Goal: Task Accomplishment & Management: Manage account settings

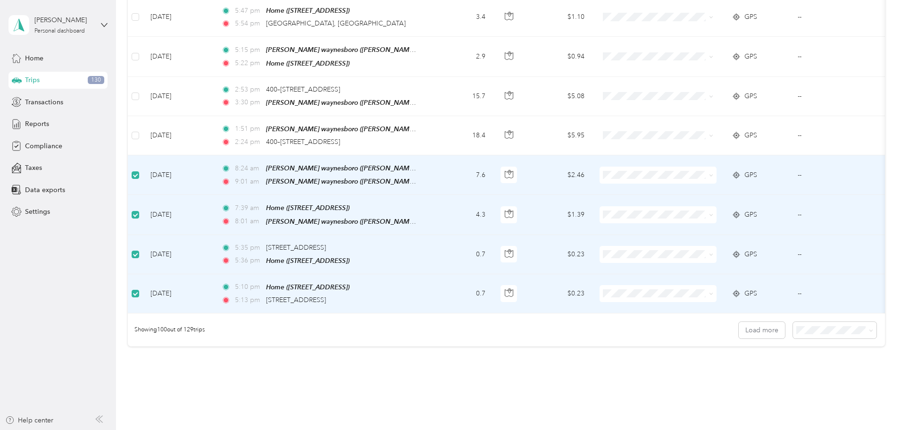
scroll to position [3639, 0]
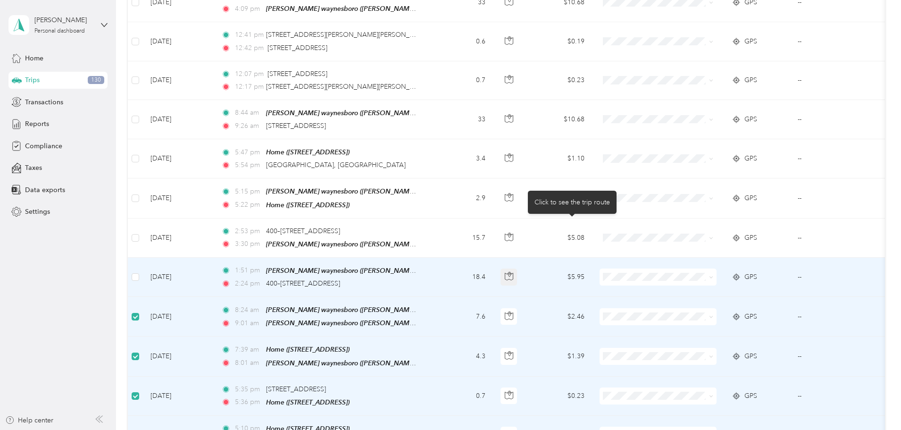
click at [513, 272] on icon "button" at bounding box center [509, 276] width 8 height 8
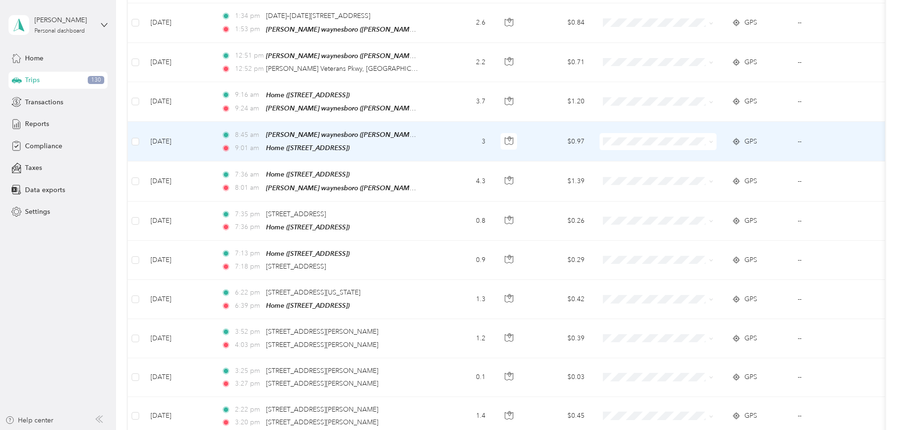
scroll to position [0, 0]
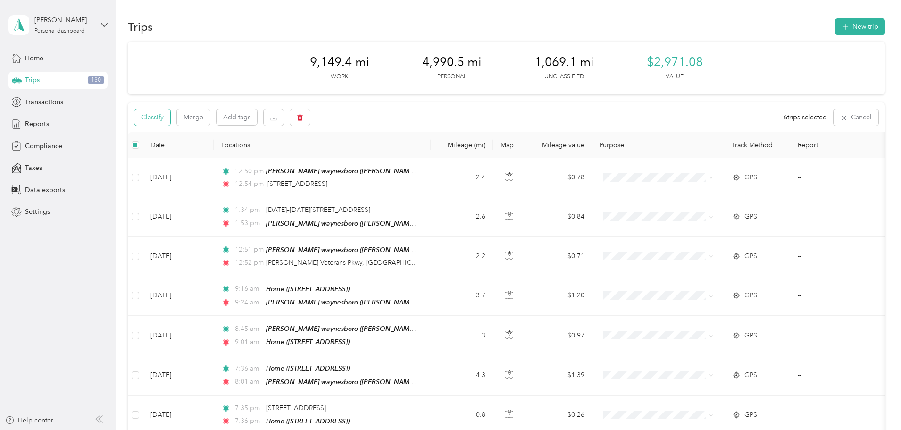
click at [170, 115] on button "Classify" at bounding box center [152, 117] width 36 height 17
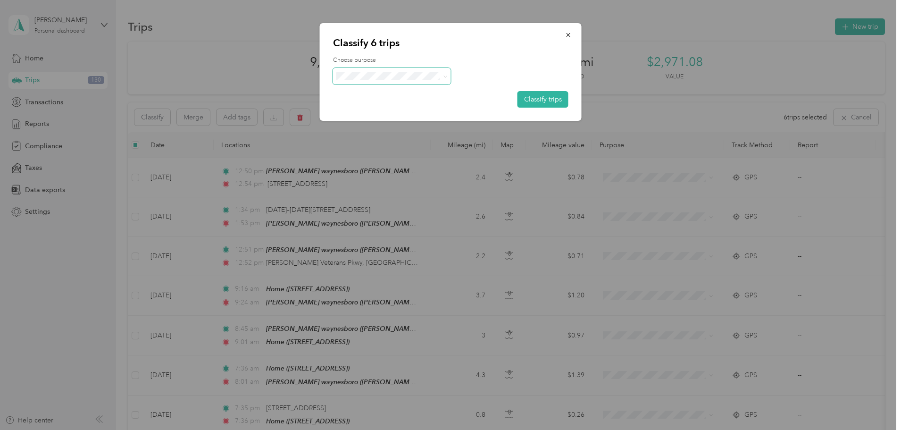
click at [357, 69] on span at bounding box center [392, 76] width 118 height 17
click at [369, 109] on span "Personal" at bounding box center [402, 110] width 92 height 10
click at [540, 98] on button "Classify trips" at bounding box center [543, 99] width 51 height 17
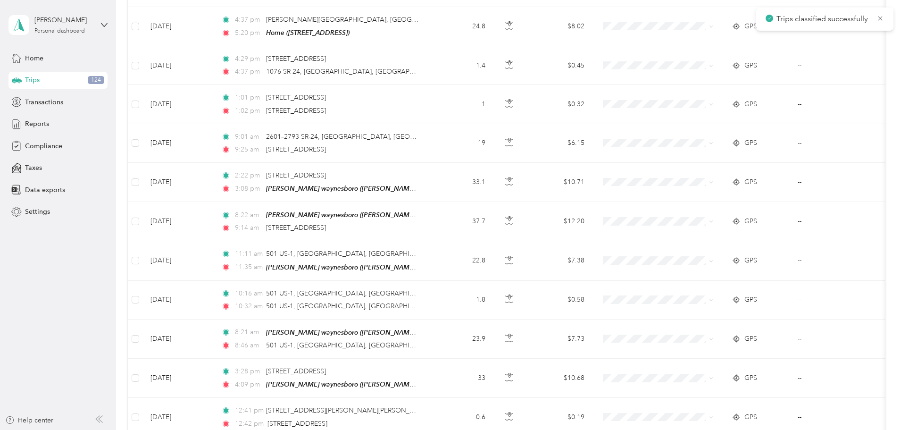
scroll to position [3781, 0]
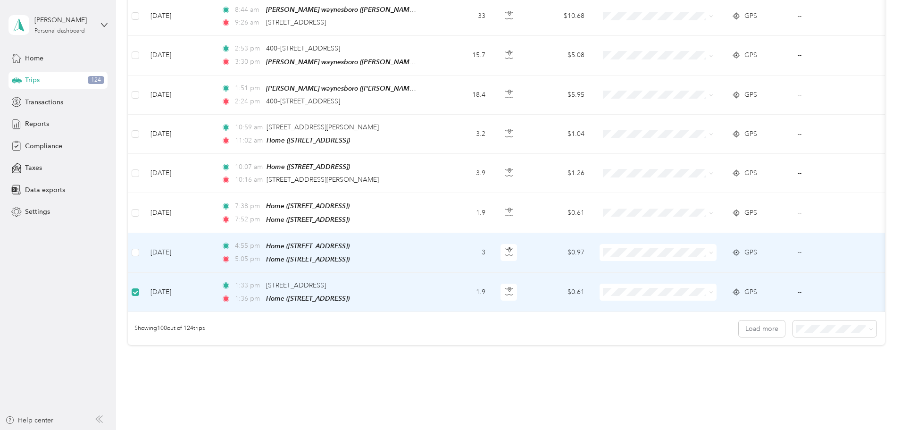
scroll to position [3781, 0]
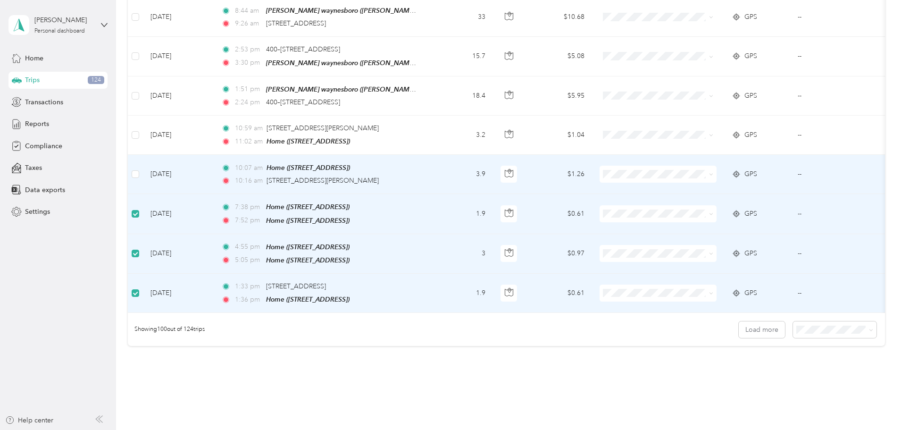
click at [143, 155] on td at bounding box center [135, 174] width 15 height 39
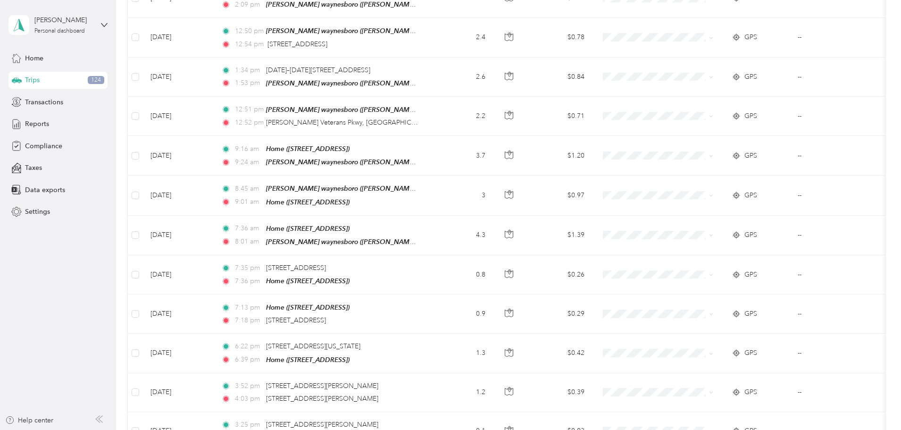
scroll to position [0, 0]
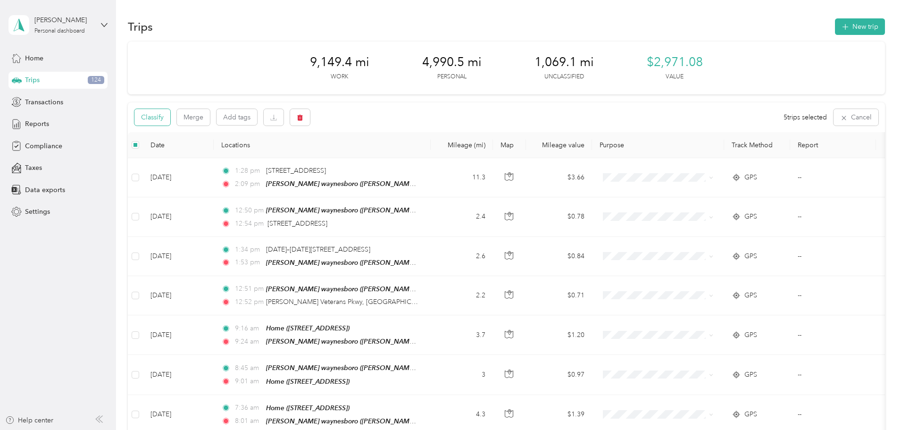
click at [170, 111] on button "Classify" at bounding box center [152, 117] width 36 height 17
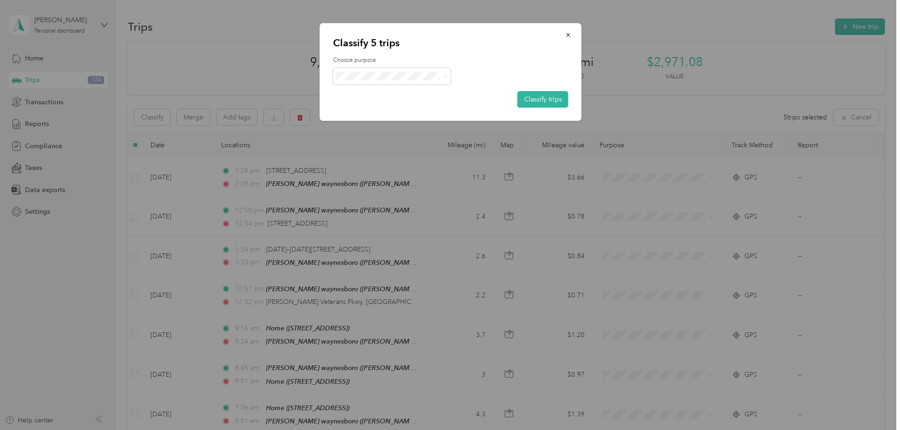
click at [455, 60] on label "Choose purpose" at bounding box center [450, 60] width 235 height 8
click at [533, 106] on button "Classify trips" at bounding box center [543, 99] width 51 height 17
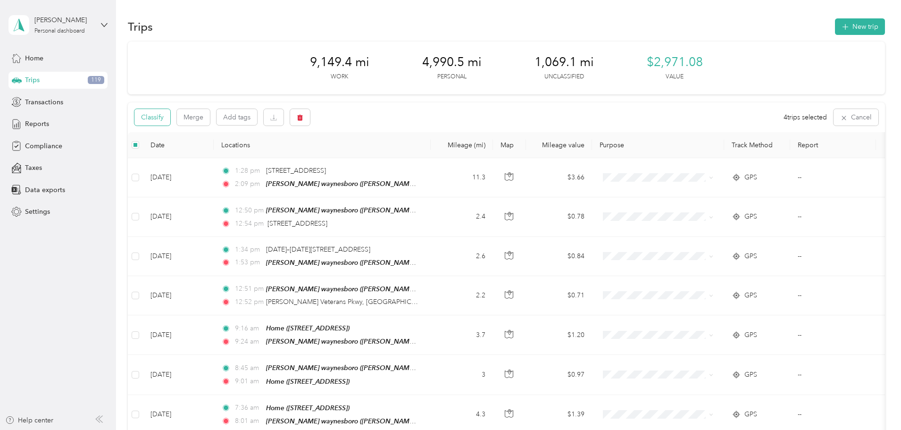
click at [170, 117] on button "Classify" at bounding box center [152, 117] width 36 height 17
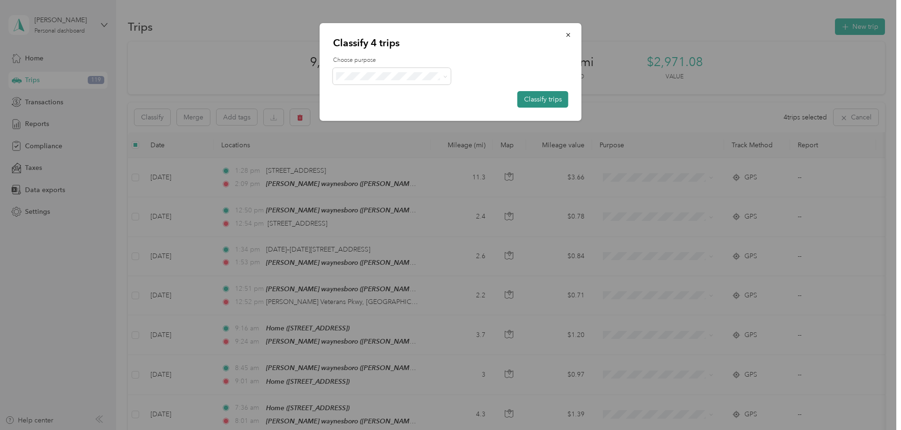
click at [538, 92] on button "Classify trips" at bounding box center [543, 99] width 51 height 17
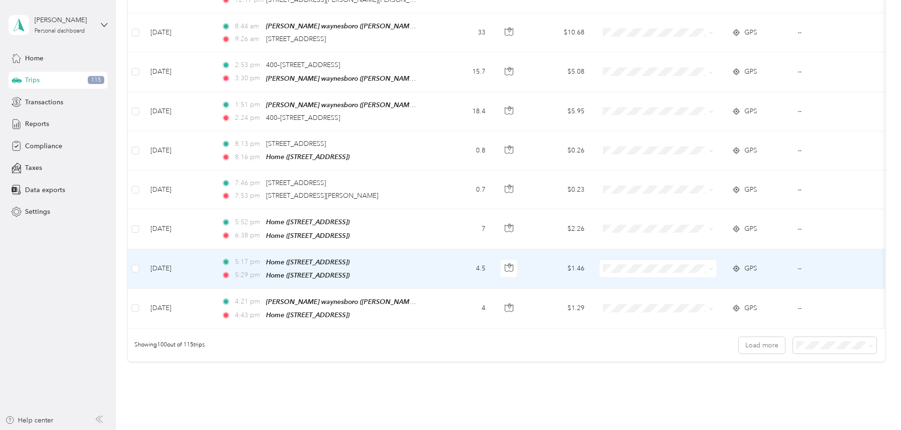
scroll to position [3781, 0]
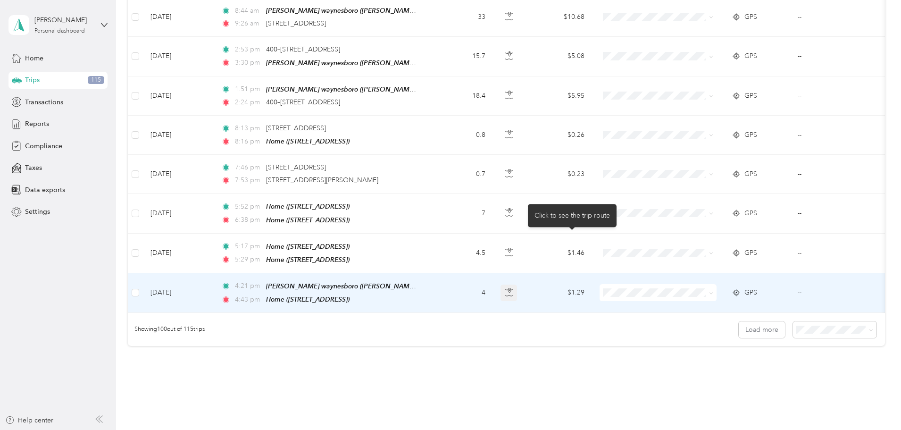
click at [513, 288] on icon "button" at bounding box center [509, 292] width 8 height 8
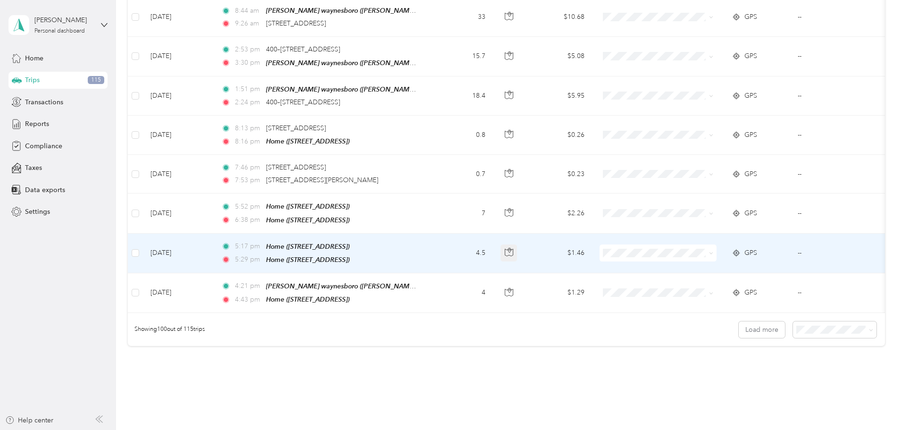
click at [513, 248] on icon "button" at bounding box center [509, 252] width 8 height 8
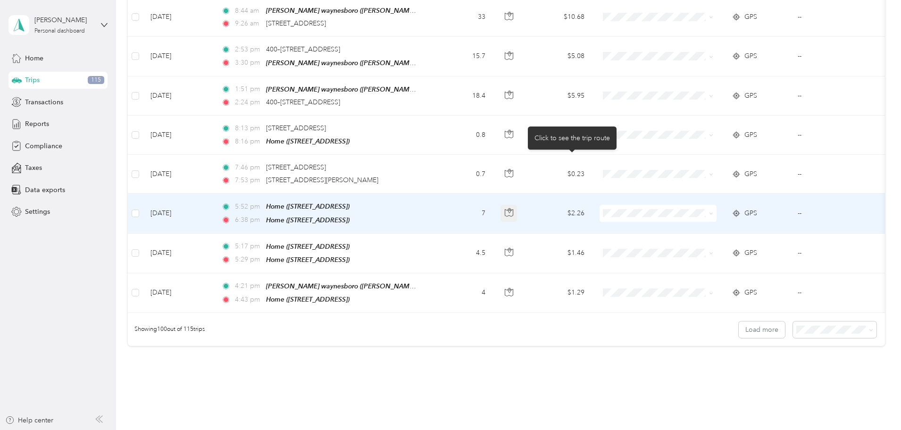
click at [513, 208] on icon "button" at bounding box center [509, 212] width 8 height 8
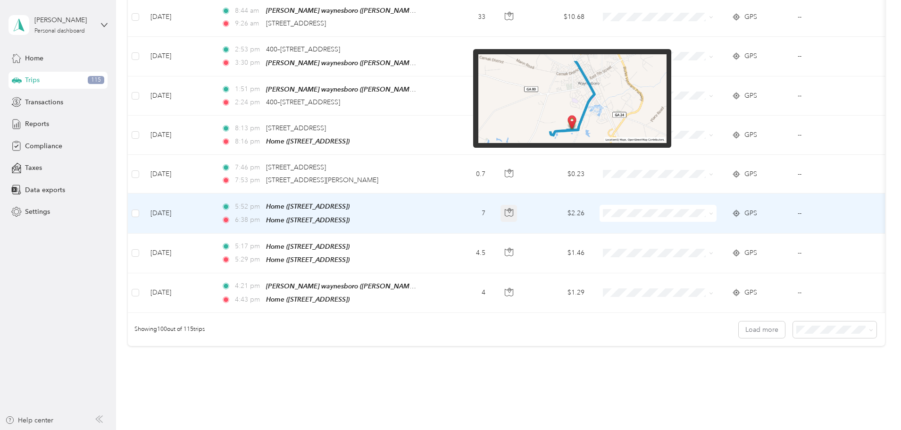
click at [513, 208] on icon "button" at bounding box center [509, 212] width 8 height 8
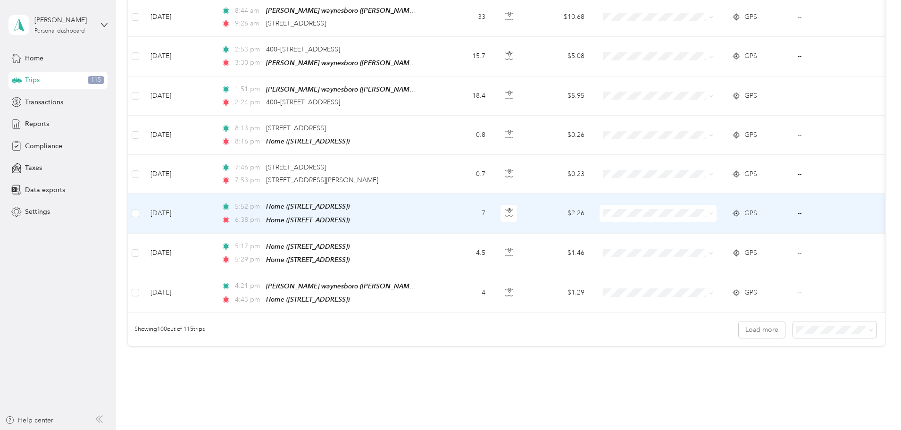
click at [592, 193] on td "$2.26" at bounding box center [559, 213] width 66 height 40
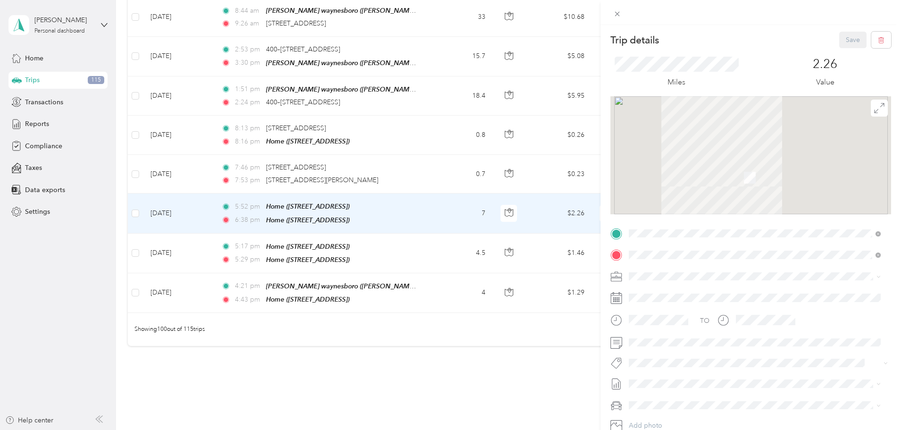
click at [571, 118] on div "Trip details Save This trip cannot be edited because it is either under review,…" at bounding box center [450, 215] width 901 height 430
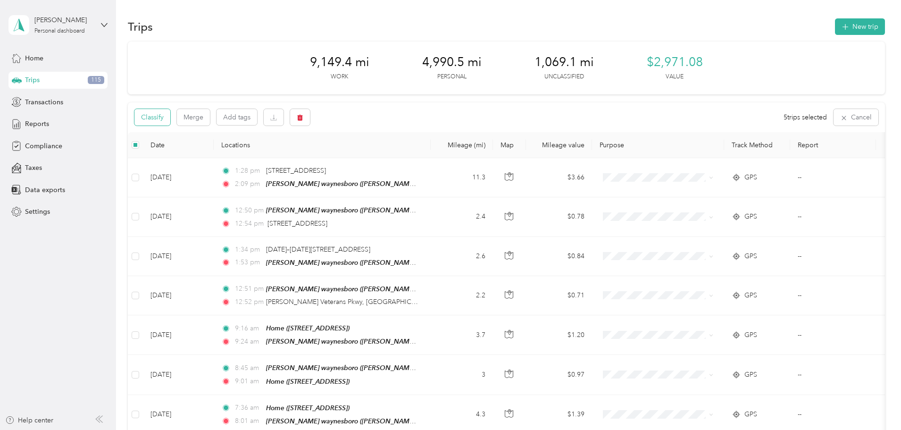
click at [170, 116] on button "Classify" at bounding box center [152, 117] width 36 height 17
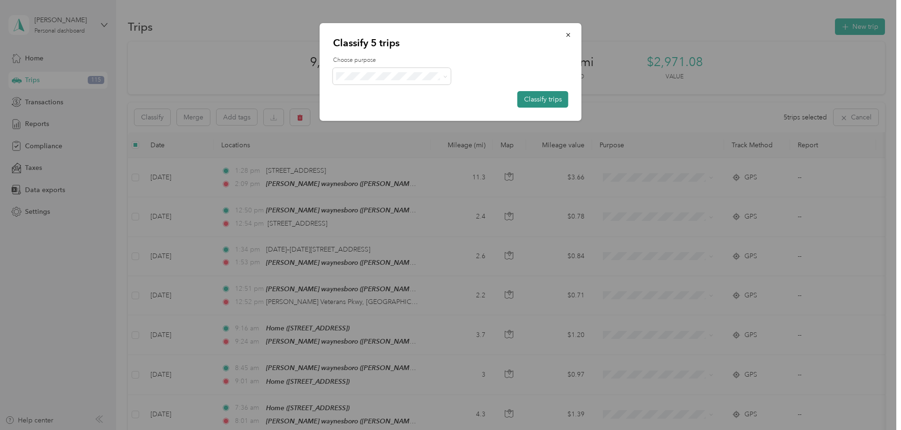
click at [547, 93] on button "Classify trips" at bounding box center [543, 99] width 51 height 17
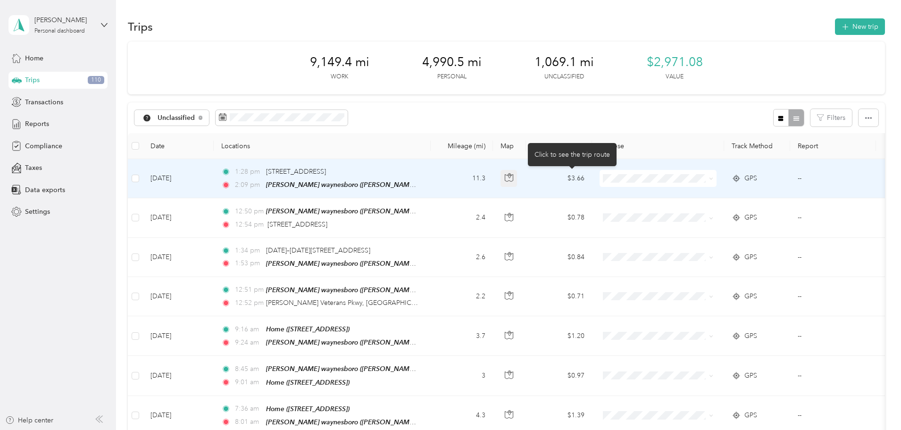
click at [513, 177] on icon "button" at bounding box center [509, 177] width 8 height 8
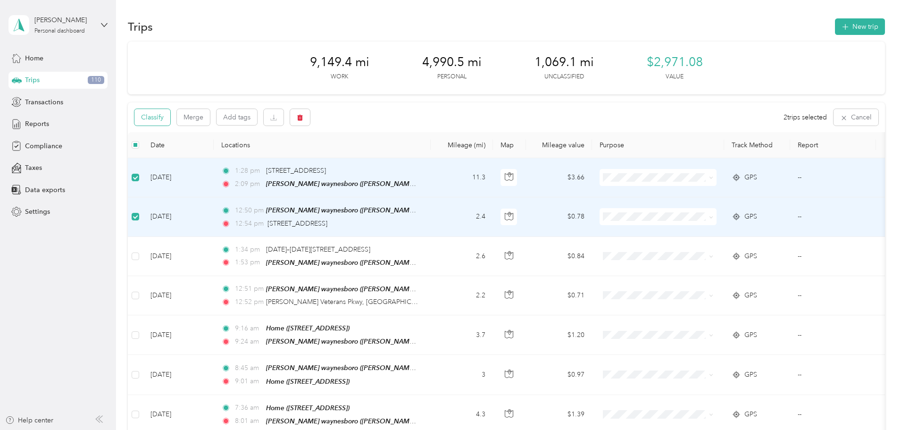
click at [170, 115] on button "Classify" at bounding box center [152, 117] width 36 height 17
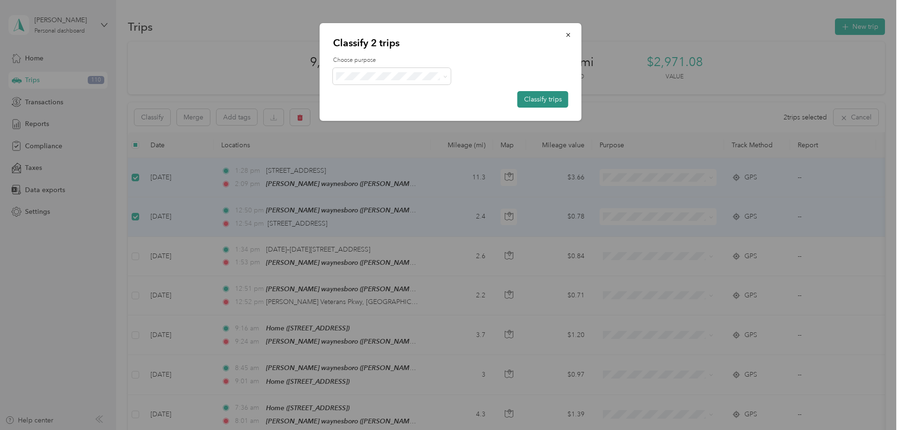
click at [533, 102] on button "Classify trips" at bounding box center [543, 99] width 51 height 17
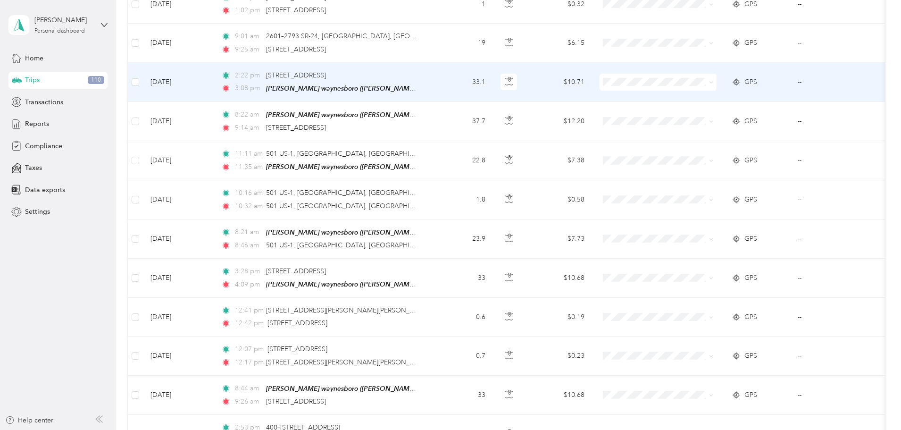
scroll to position [3781, 0]
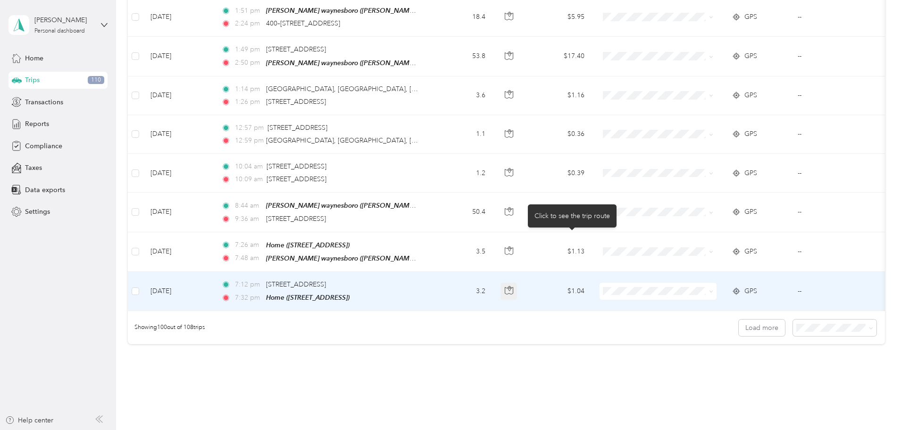
click at [513, 286] on icon "button" at bounding box center [509, 290] width 8 height 8
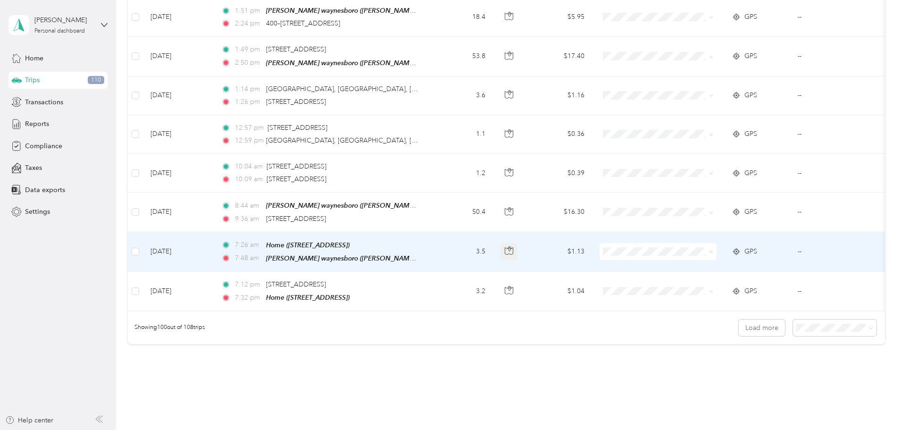
click at [513, 246] on icon "button" at bounding box center [509, 250] width 8 height 8
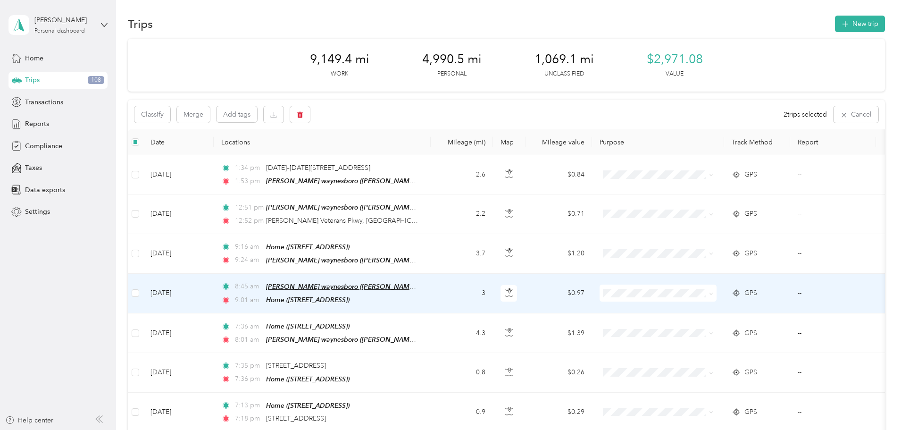
scroll to position [0, 0]
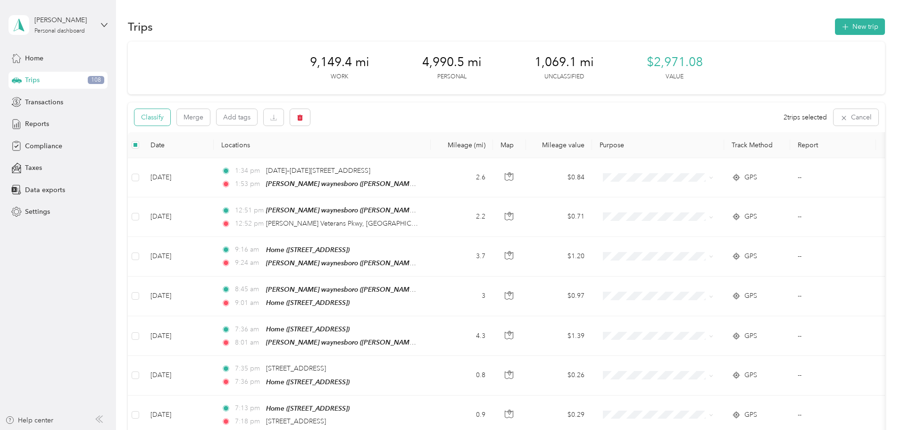
click at [170, 115] on button "Classify" at bounding box center [152, 117] width 36 height 17
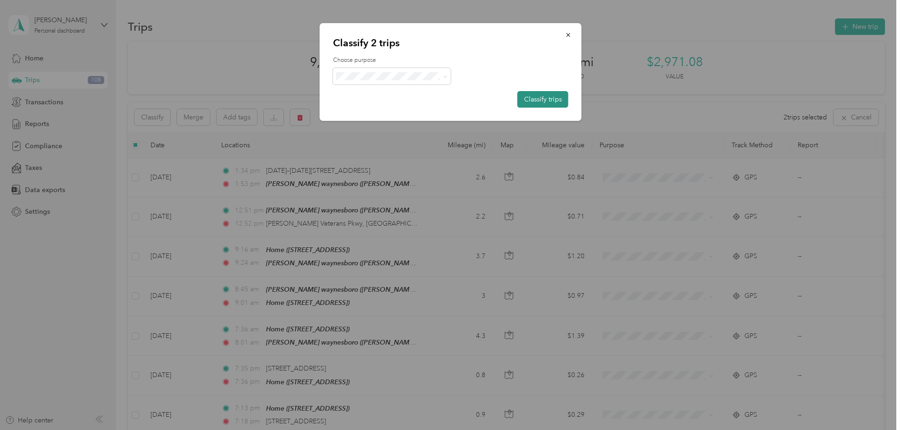
click at [538, 98] on button "Classify trips" at bounding box center [543, 99] width 51 height 17
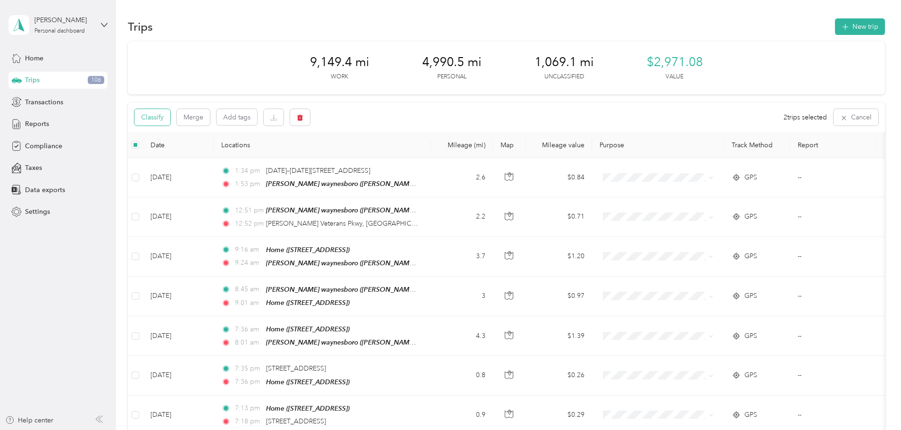
click at [170, 116] on button "Classify" at bounding box center [152, 117] width 36 height 17
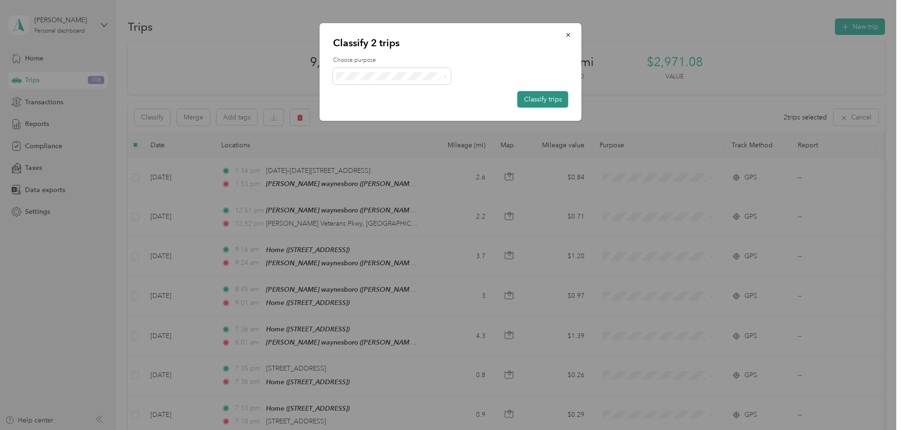
click at [551, 101] on button "Classify trips" at bounding box center [543, 99] width 51 height 17
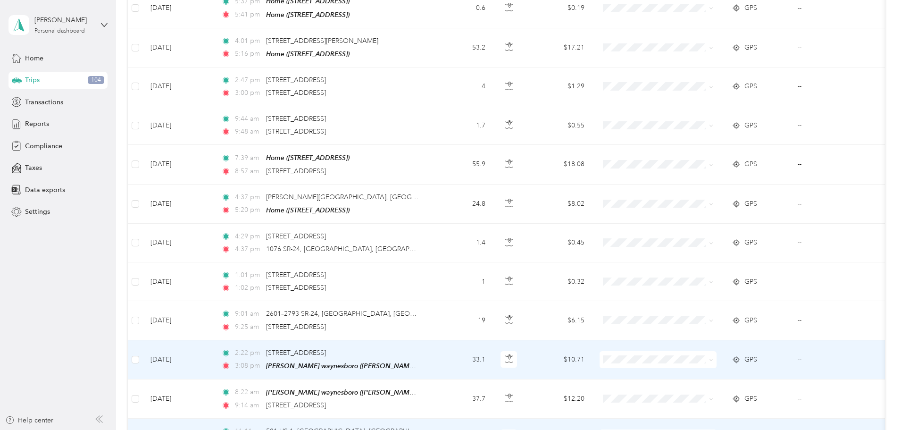
scroll to position [3025, 0]
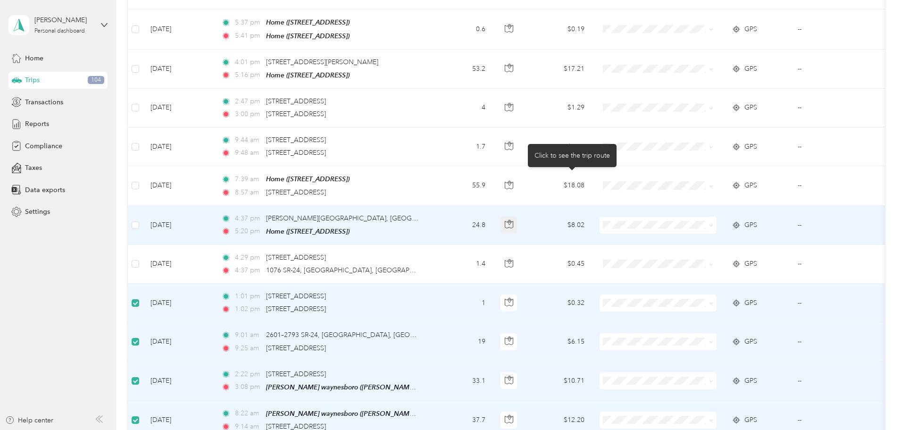
click at [513, 220] on icon "button" at bounding box center [509, 224] width 8 height 8
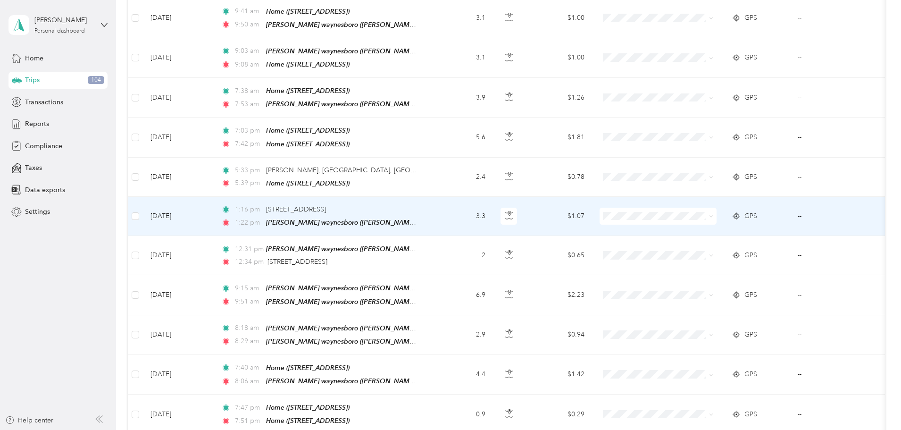
scroll to position [2554, 0]
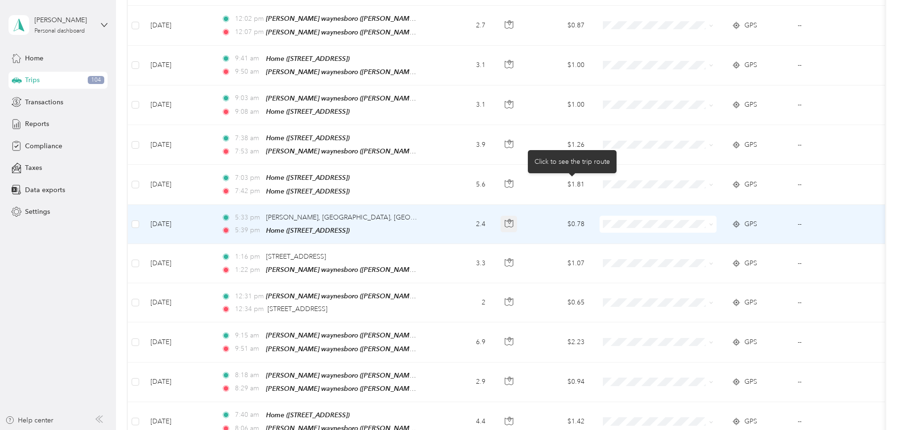
click at [513, 219] on icon "button" at bounding box center [509, 223] width 8 height 8
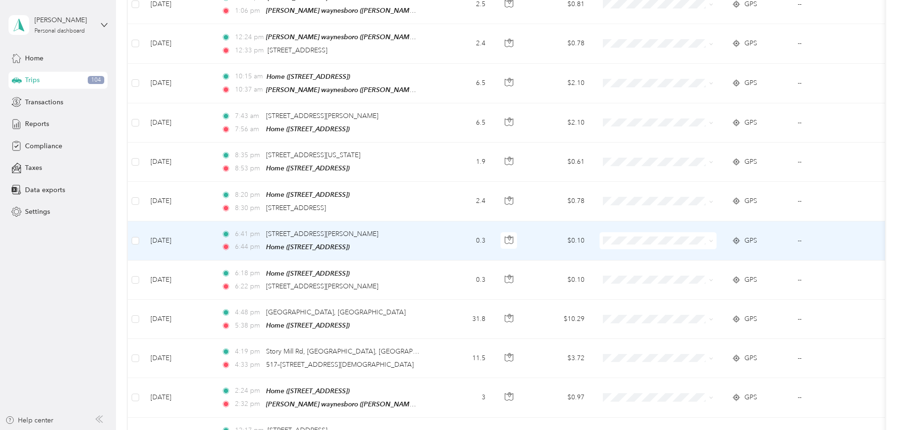
scroll to position [849, 0]
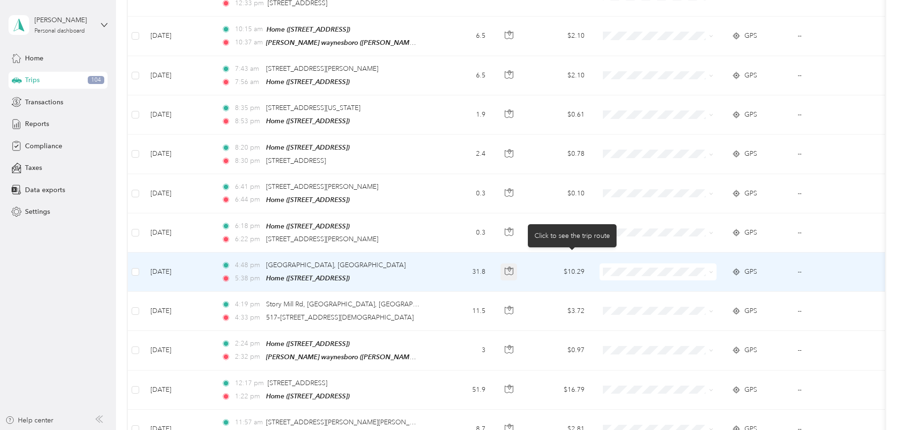
click at [510, 268] on icon "button" at bounding box center [509, 268] width 1 height 1
click at [513, 267] on icon "button" at bounding box center [509, 271] width 8 height 8
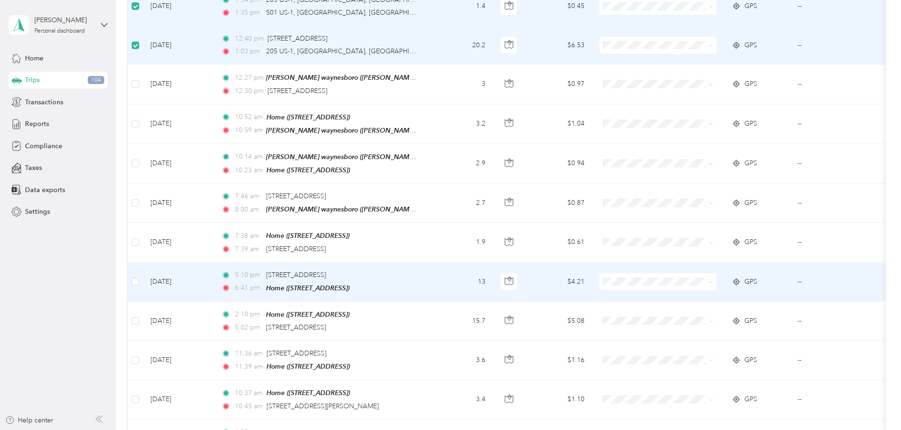
scroll to position [1557, 0]
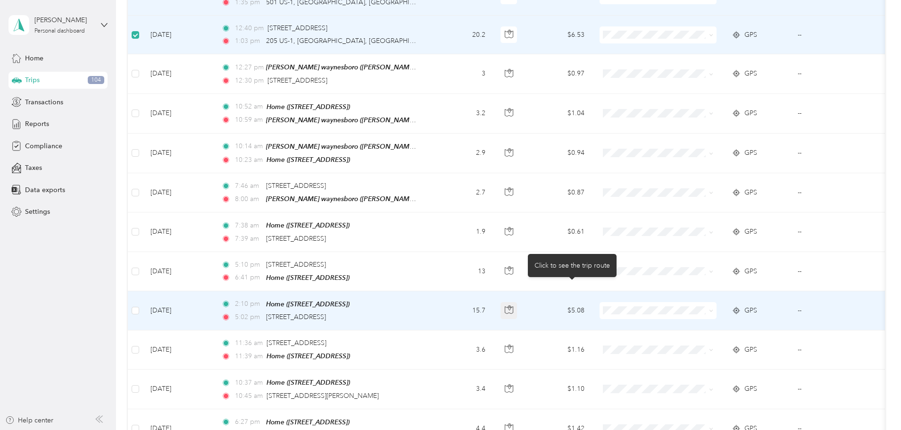
click at [513, 305] on icon "button" at bounding box center [509, 309] width 8 height 8
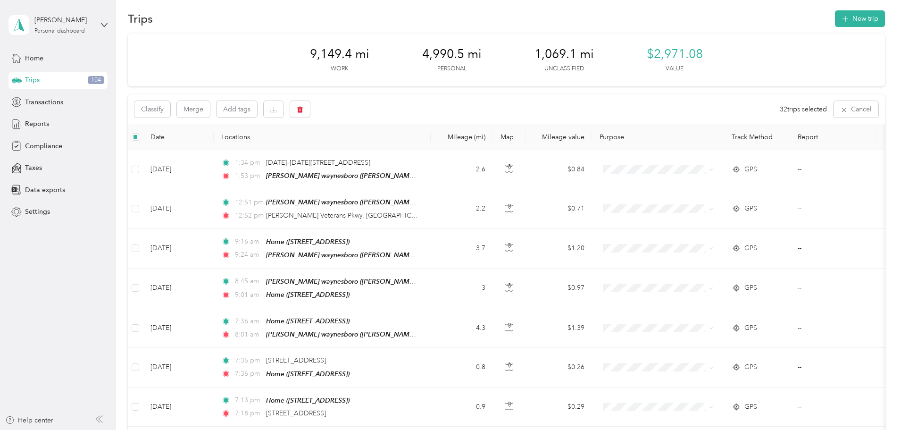
scroll to position [0, 0]
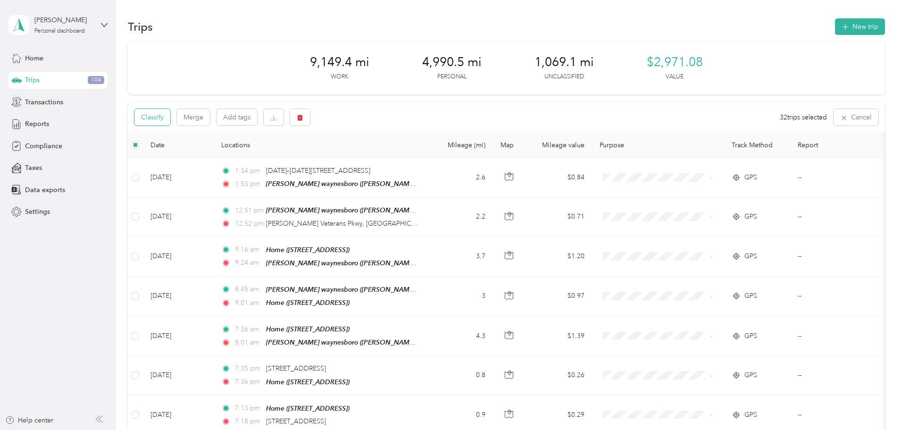
click at [170, 119] on button "Classify" at bounding box center [152, 117] width 36 height 17
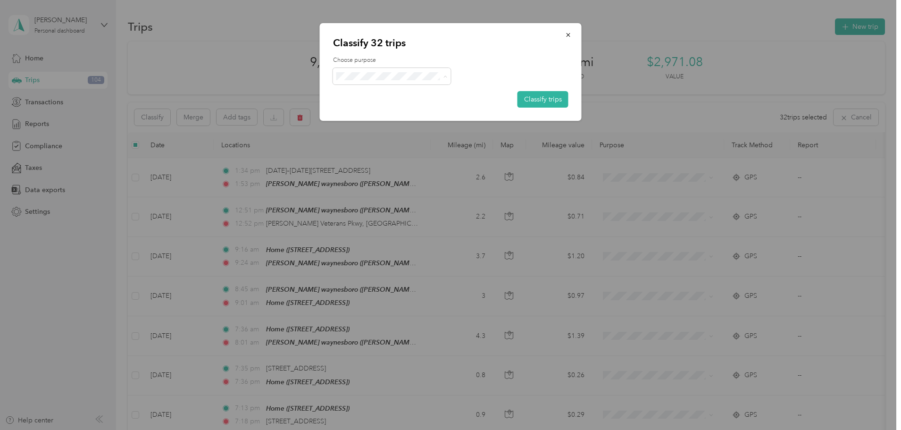
click at [370, 95] on li "[PERSON_NAME] Equipment" at bounding box center [394, 93] width 122 height 17
click at [545, 102] on button "Classify trips" at bounding box center [543, 99] width 51 height 17
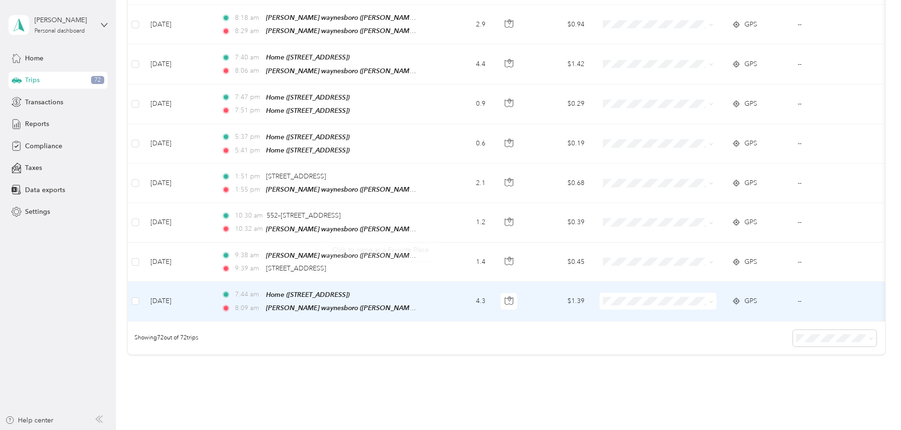
scroll to position [2695, 0]
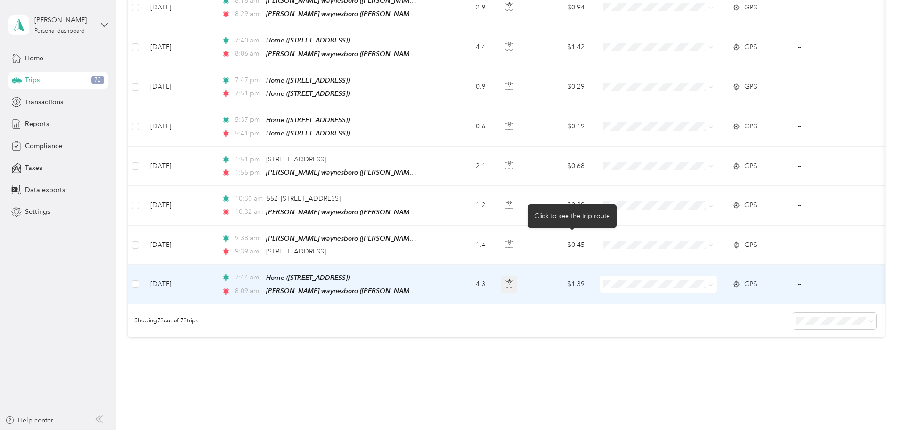
click at [513, 279] on icon "button" at bounding box center [509, 283] width 8 height 8
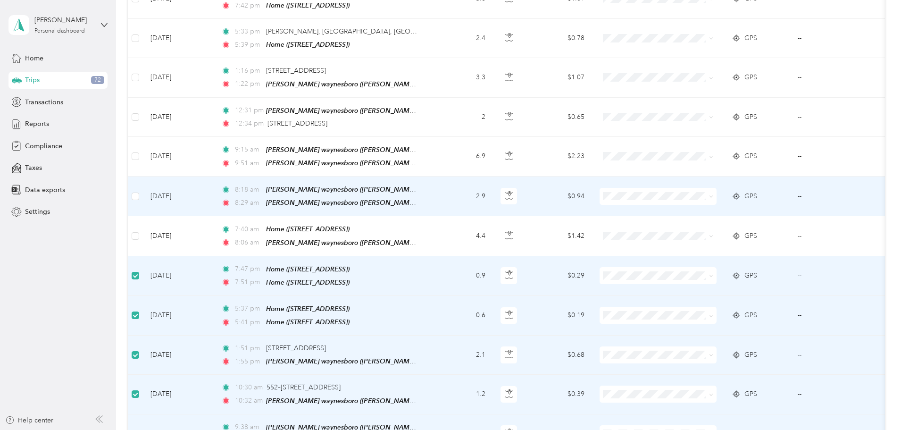
scroll to position [2458, 0]
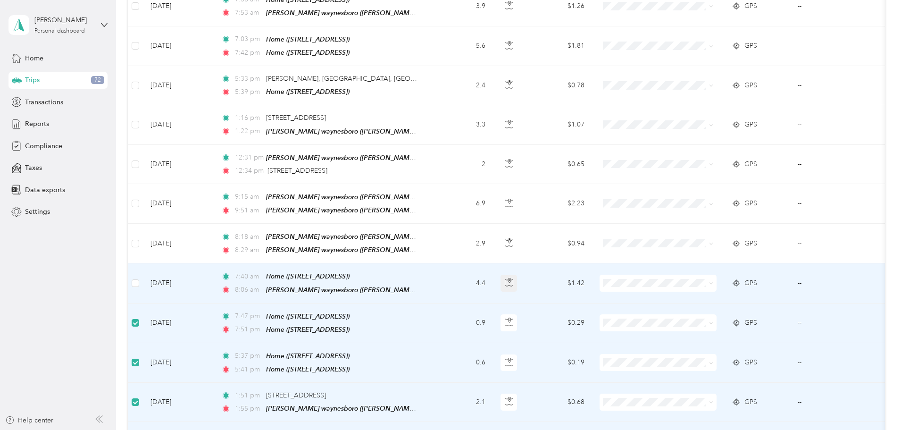
click at [513, 278] on icon "button" at bounding box center [509, 282] width 8 height 8
click at [518, 275] on button "button" at bounding box center [509, 283] width 17 height 17
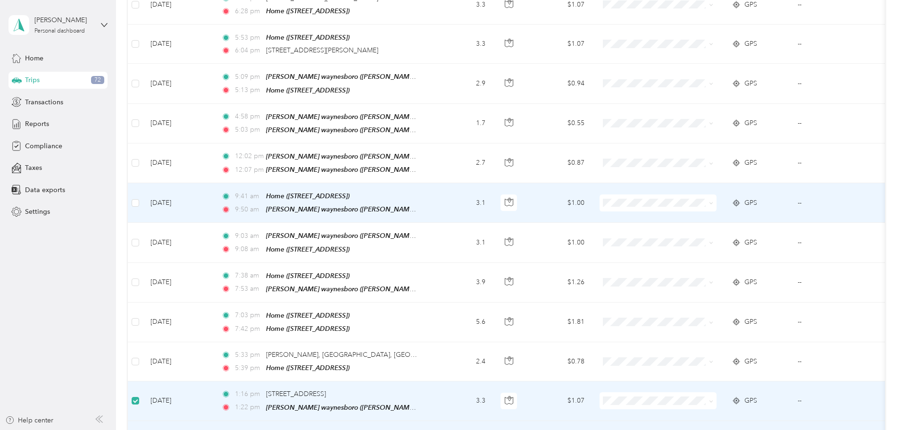
scroll to position [2175, 0]
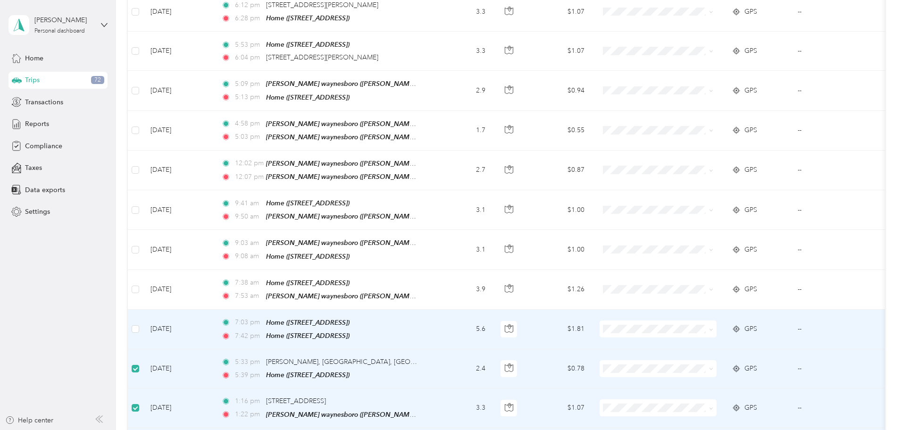
click at [143, 310] on td at bounding box center [135, 330] width 15 height 40
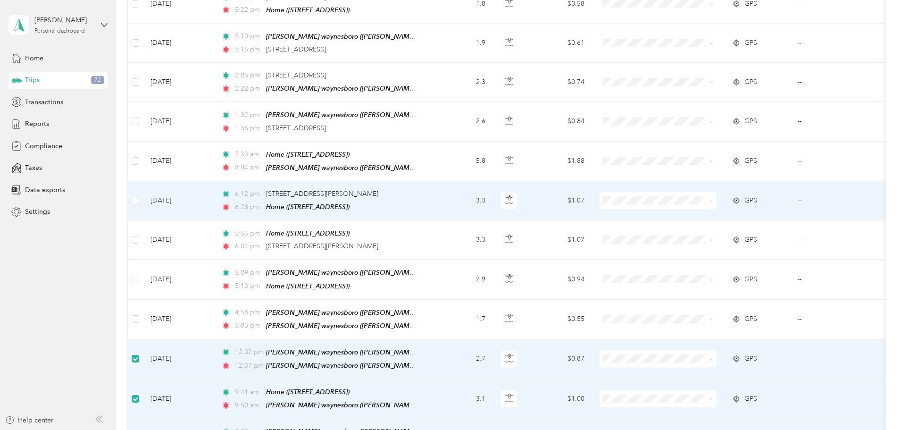
scroll to position [1939, 0]
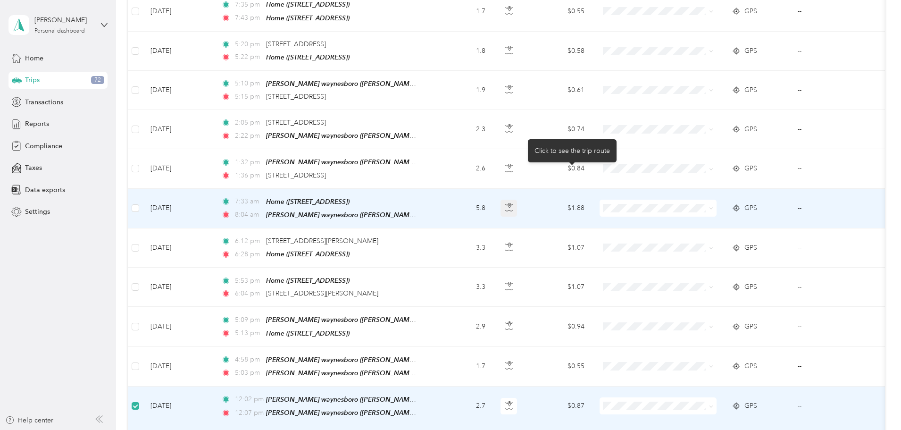
click at [513, 204] on icon "button" at bounding box center [509, 207] width 8 height 7
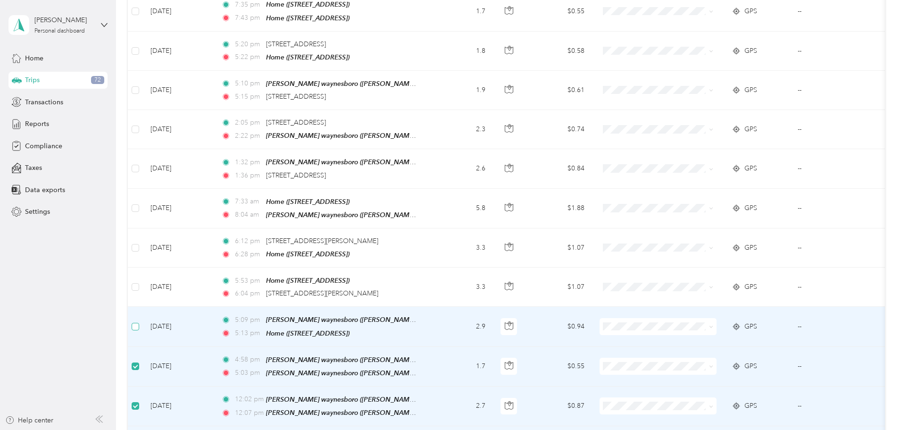
drag, startPoint x: 200, startPoint y: 300, endPoint x: 201, endPoint y: 278, distance: 22.2
click at [139, 321] on label at bounding box center [136, 326] width 8 height 10
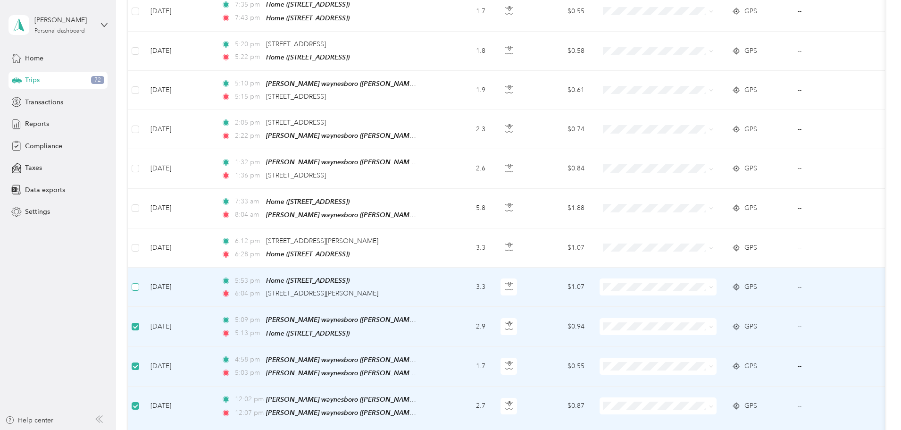
click at [139, 282] on label at bounding box center [136, 287] width 8 height 10
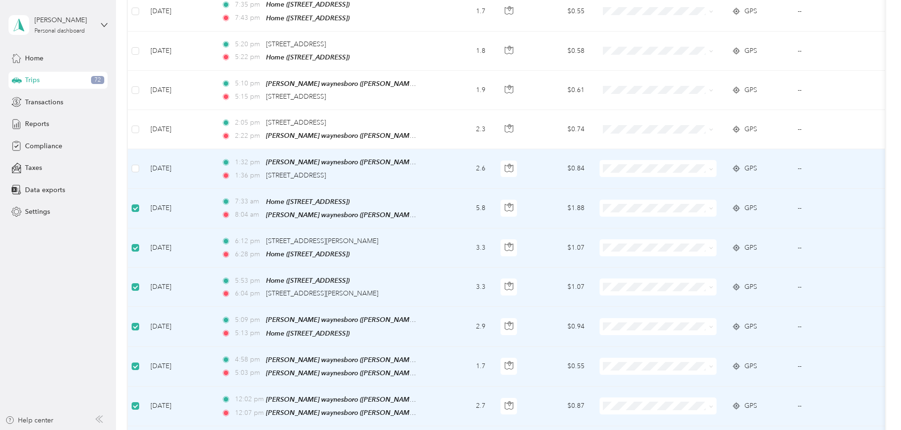
click at [143, 149] on td at bounding box center [135, 168] width 15 height 39
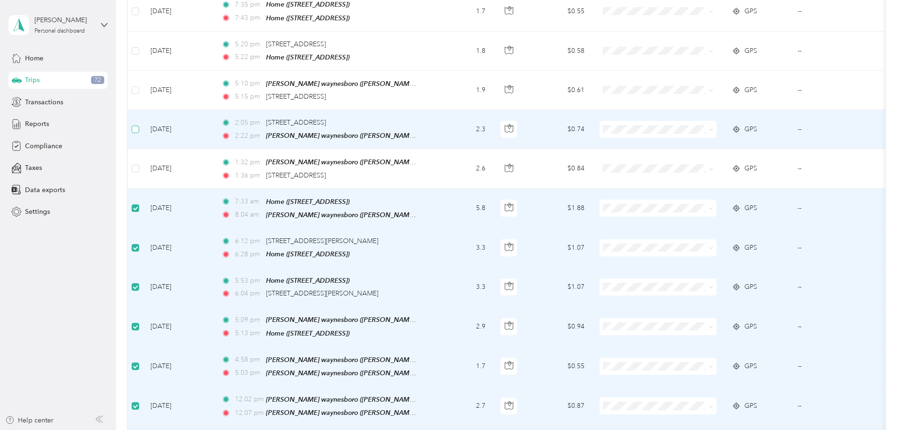
click at [139, 124] on label at bounding box center [136, 129] width 8 height 10
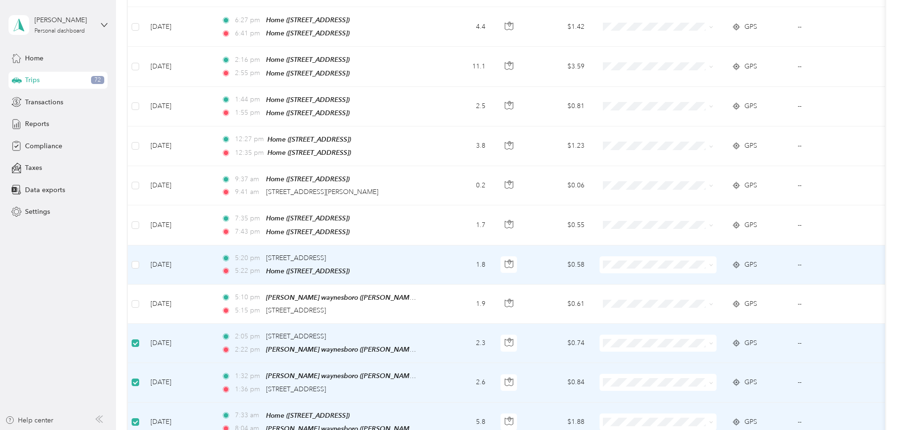
scroll to position [1703, 0]
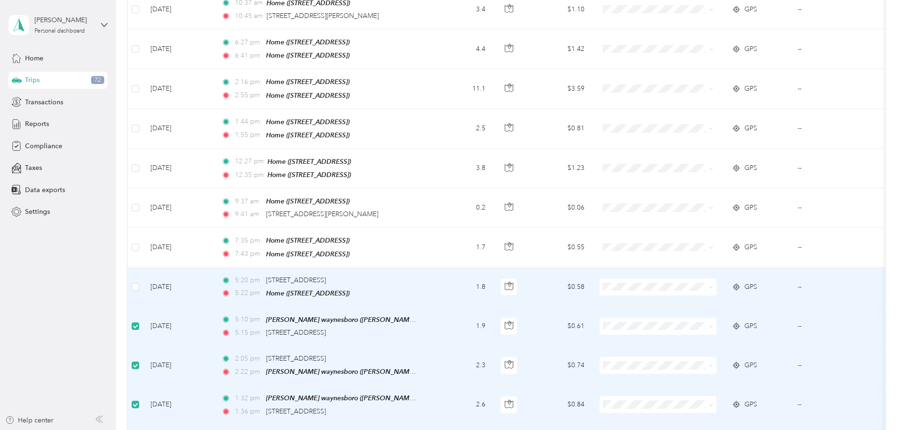
click at [139, 282] on label at bounding box center [136, 287] width 8 height 10
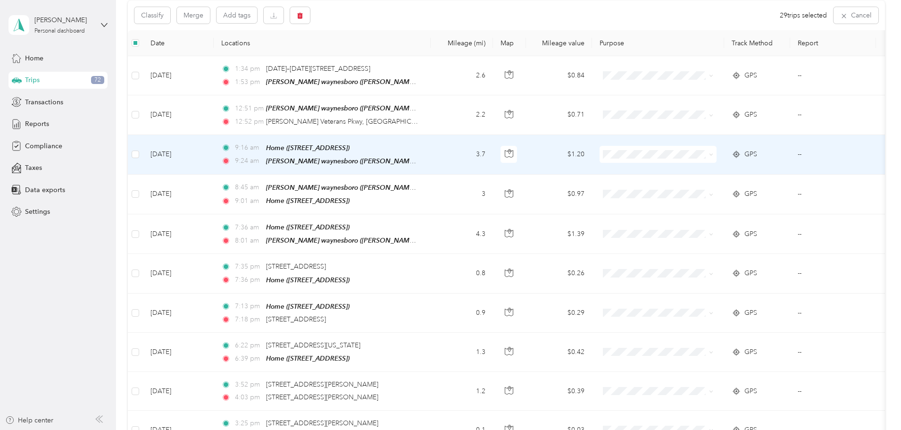
scroll to position [0, 0]
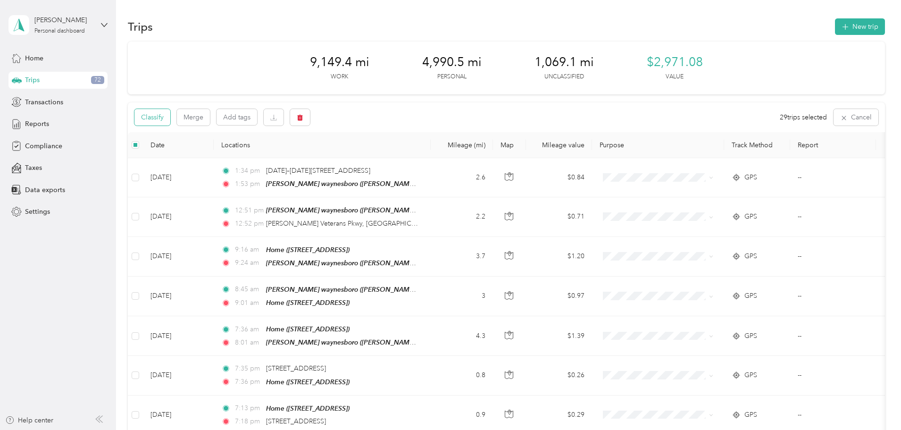
click at [170, 122] on button "Classify" at bounding box center [152, 117] width 36 height 17
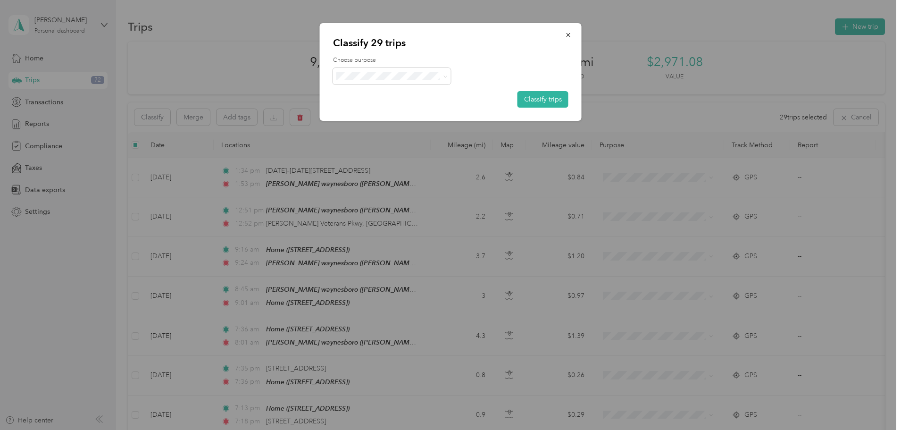
click at [373, 109] on span "Personal" at bounding box center [407, 110] width 103 height 10
click at [538, 101] on button "Classify trips" at bounding box center [543, 99] width 51 height 17
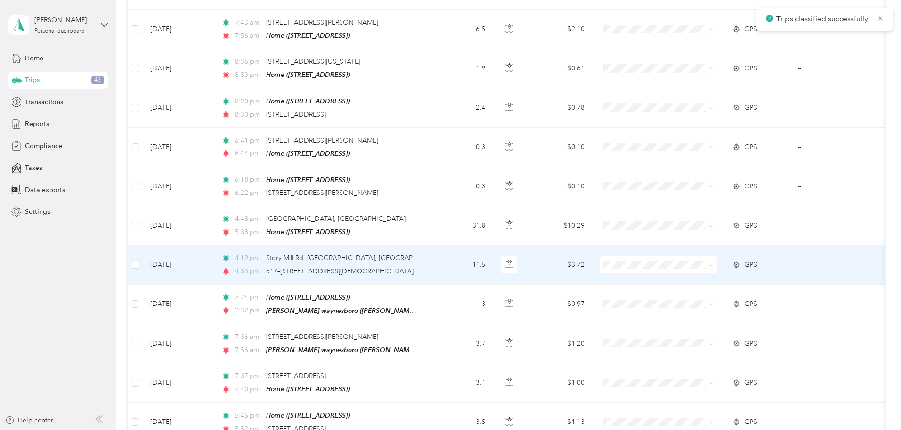
scroll to position [1569, 0]
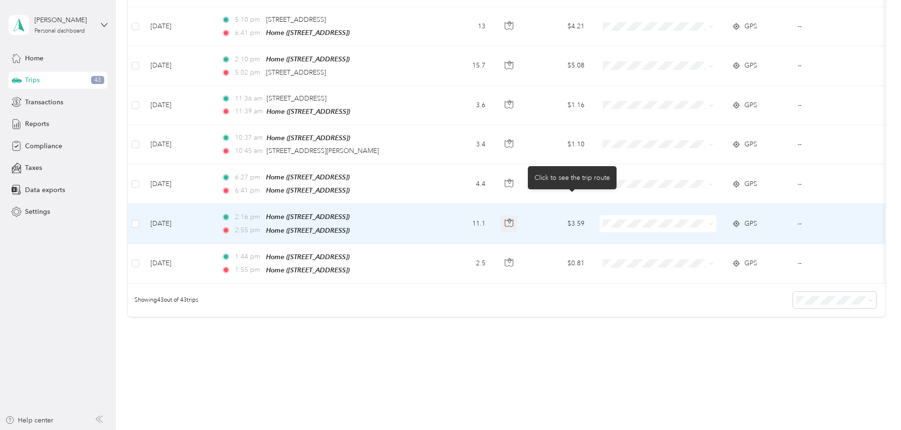
click at [513, 218] on icon "button" at bounding box center [509, 222] width 8 height 8
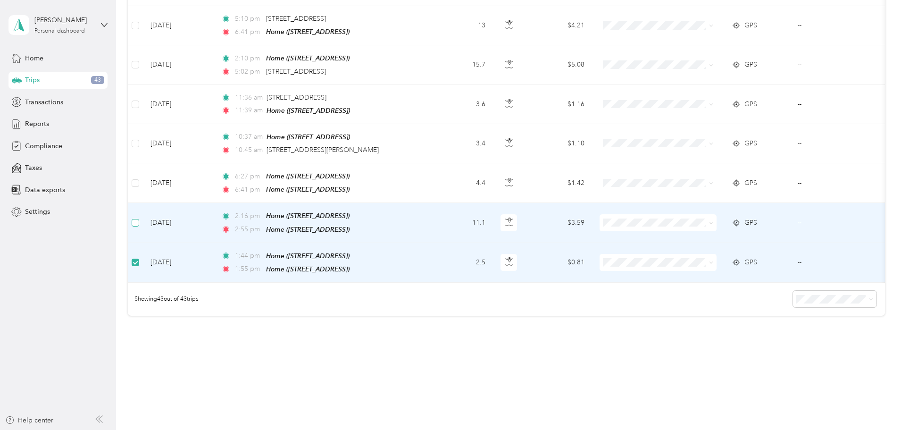
scroll to position [1568, 0]
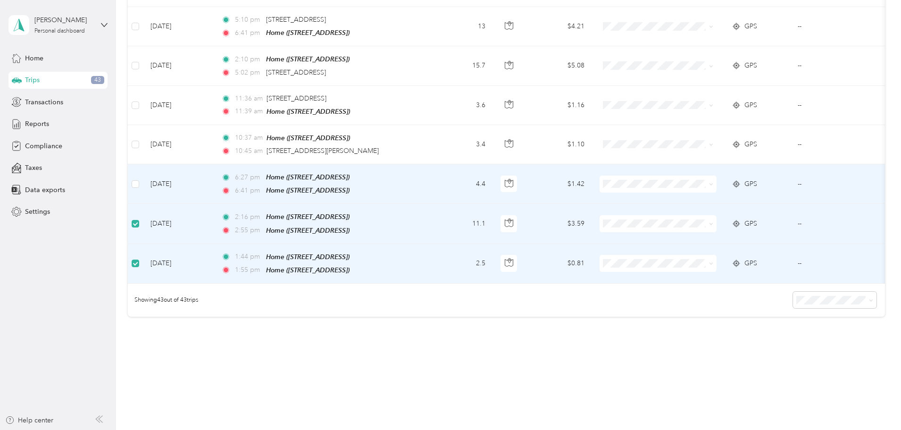
click at [143, 164] on td at bounding box center [135, 184] width 15 height 40
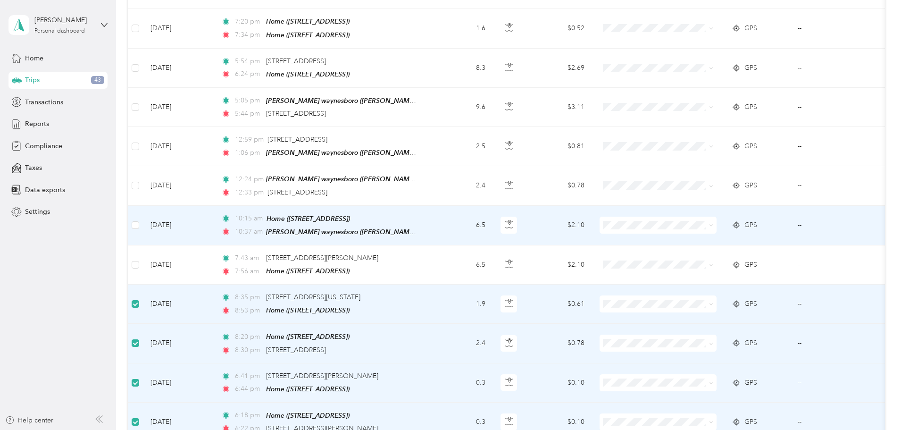
scroll to position [624, 0]
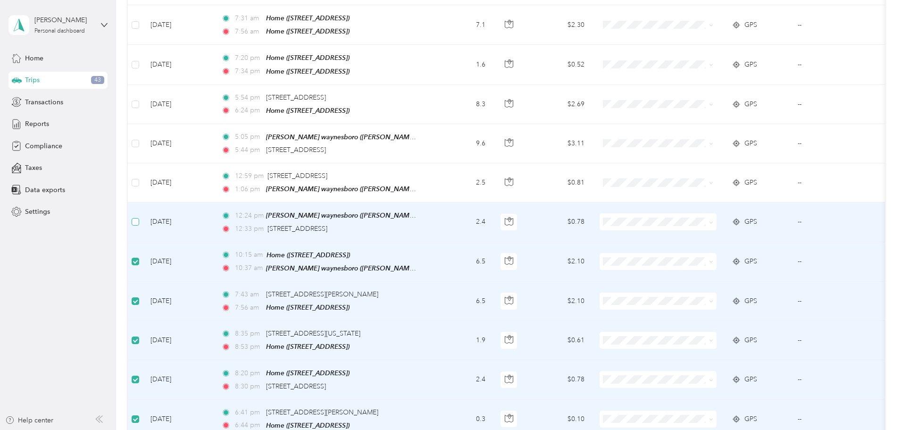
click at [139, 217] on label at bounding box center [136, 222] width 8 height 10
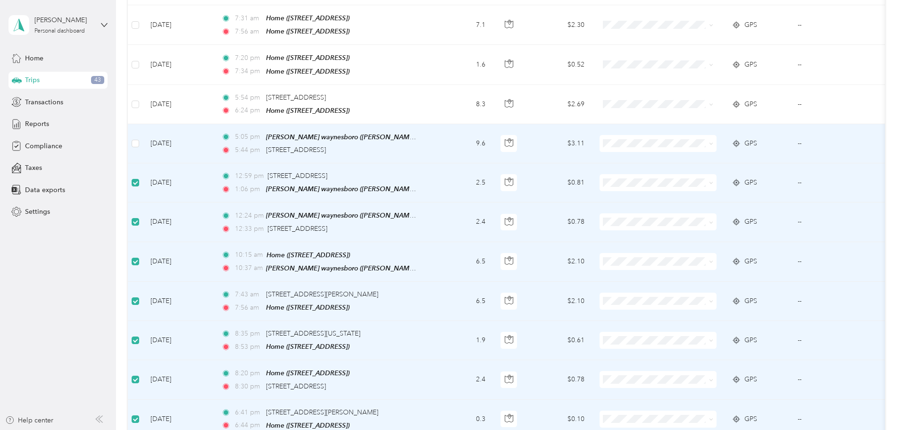
click at [143, 143] on td at bounding box center [135, 143] width 15 height 39
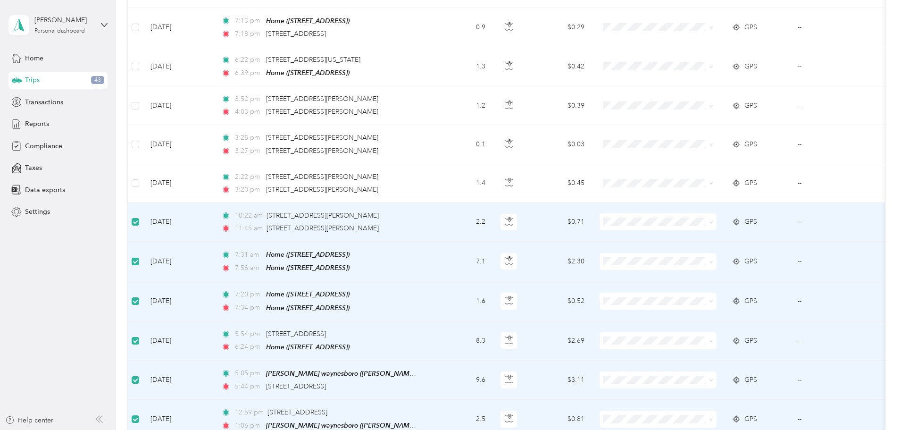
scroll to position [246, 0]
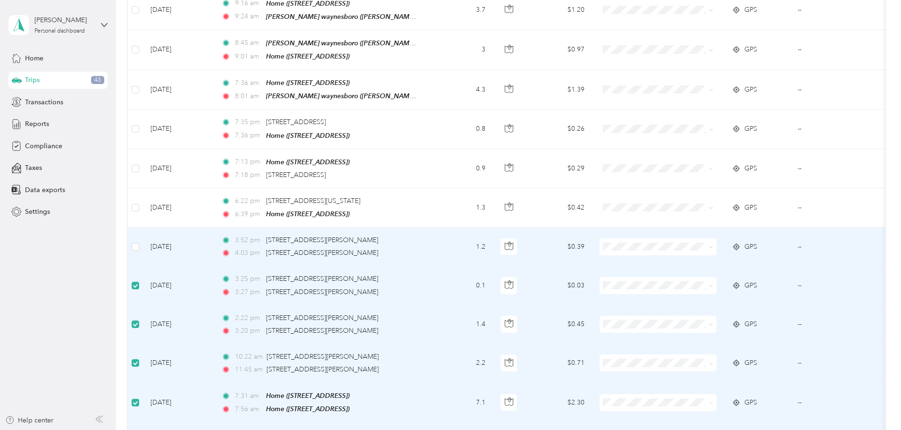
click at [143, 247] on td at bounding box center [135, 246] width 15 height 39
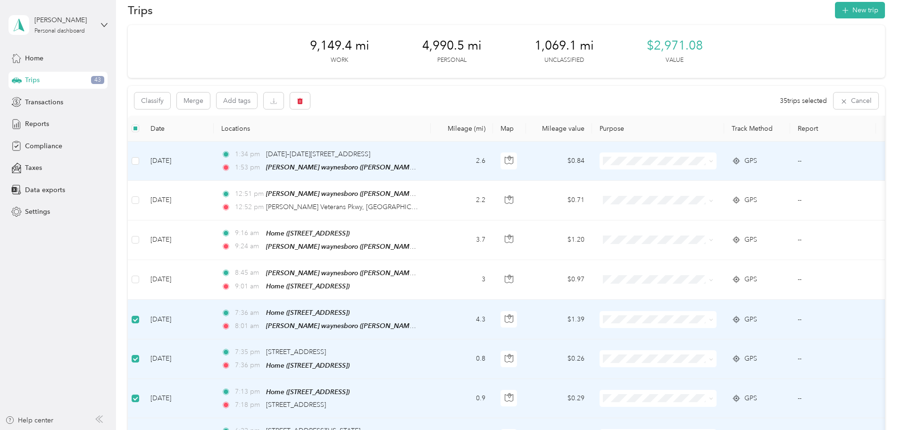
scroll to position [10, 0]
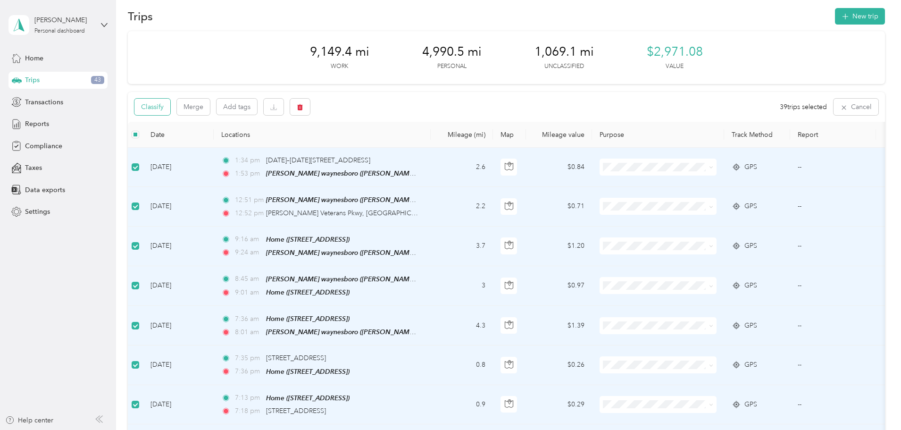
click at [170, 110] on button "Classify" at bounding box center [152, 107] width 36 height 17
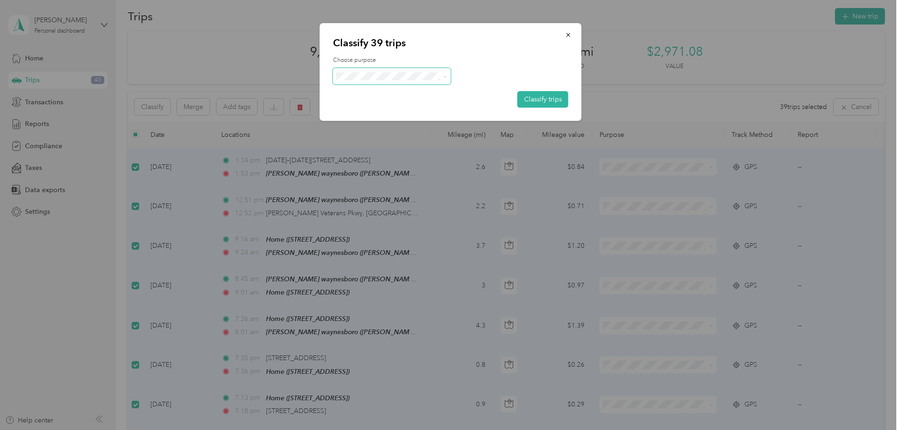
click at [442, 75] on span at bounding box center [444, 76] width 8 height 10
click at [535, 97] on button "Classify trips" at bounding box center [543, 99] width 51 height 17
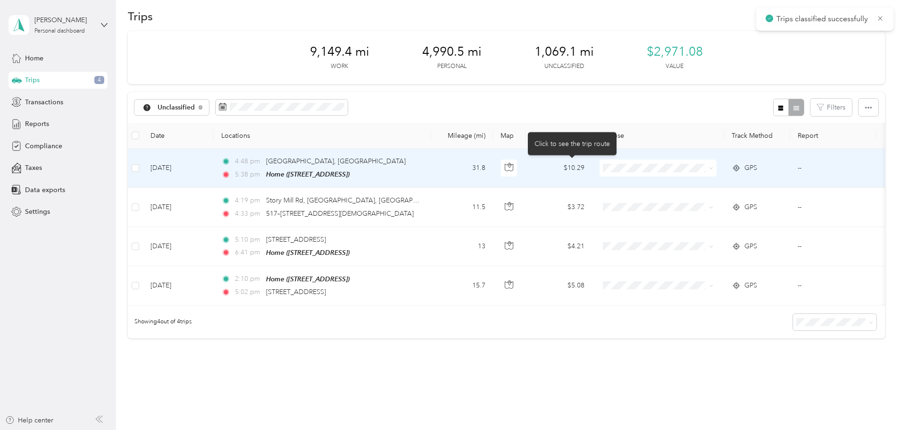
click at [571, 167] on body "Trips classified successfully [PERSON_NAME] Personal dashboard Home Trips 4 Tra…" at bounding box center [448, 215] width 897 height 430
click at [513, 168] on icon "button" at bounding box center [509, 167] width 8 height 8
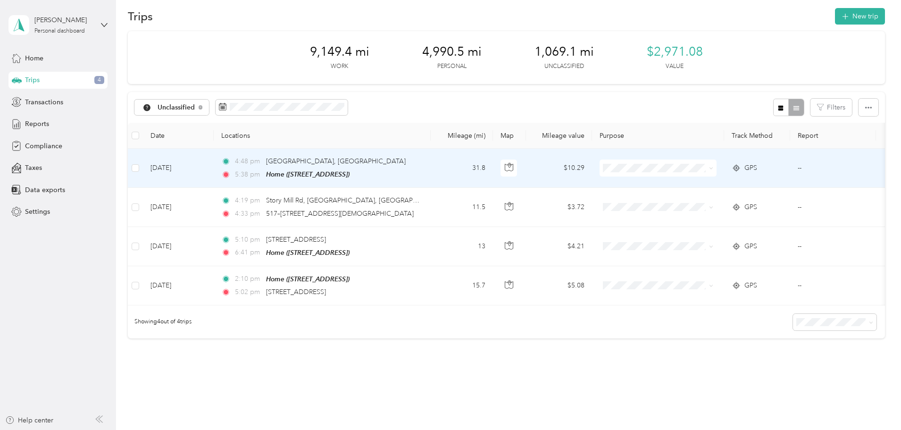
click at [741, 166] on icon at bounding box center [736, 168] width 9 height 8
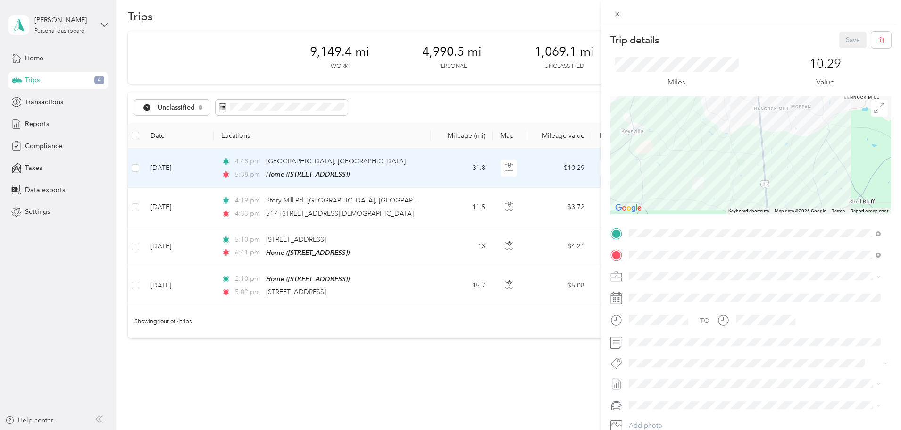
drag, startPoint x: 734, startPoint y: 117, endPoint x: 739, endPoint y: 210, distance: 93.6
click at [739, 210] on div "Keyboard shortcuts Map Data Map data ©2025 Google Map data ©2025 Google 5 km Cl…" at bounding box center [751, 155] width 281 height 118
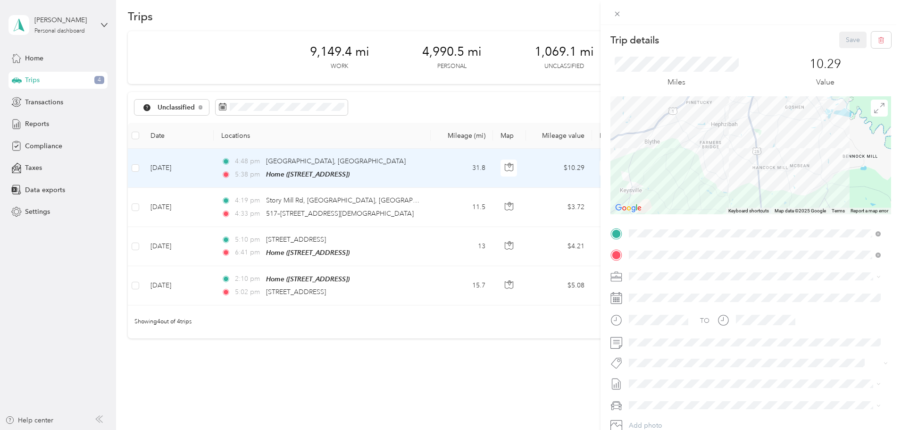
drag, startPoint x: 745, startPoint y: 132, endPoint x: 745, endPoint y: 182, distance: 49.6
click at [745, 182] on div at bounding box center [751, 155] width 281 height 118
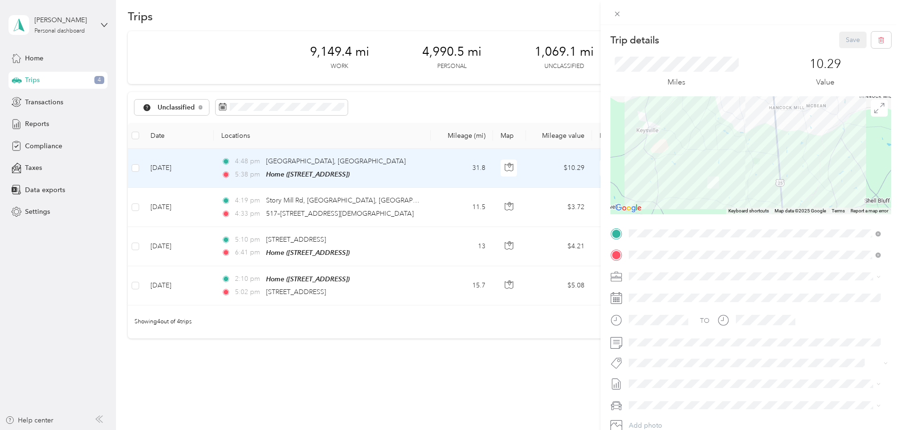
drag, startPoint x: 740, startPoint y: 197, endPoint x: 756, endPoint y: 136, distance: 63.4
click at [756, 136] on div at bounding box center [751, 155] width 281 height 118
click at [495, 112] on div "Trip details Save This trip cannot be edited because it is either under review,…" at bounding box center [450, 215] width 901 height 430
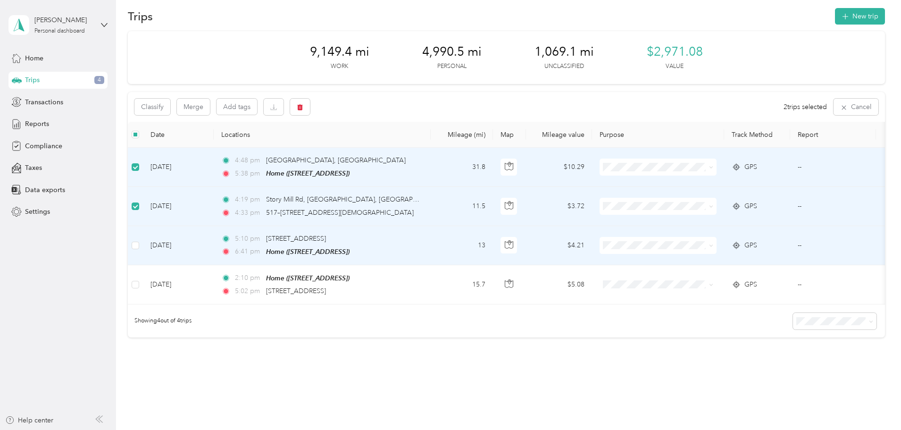
click at [783, 245] on div "GPS" at bounding box center [757, 245] width 51 height 10
click at [741, 247] on icon at bounding box center [736, 246] width 9 height 8
click at [741, 242] on icon at bounding box center [736, 246] width 9 height 8
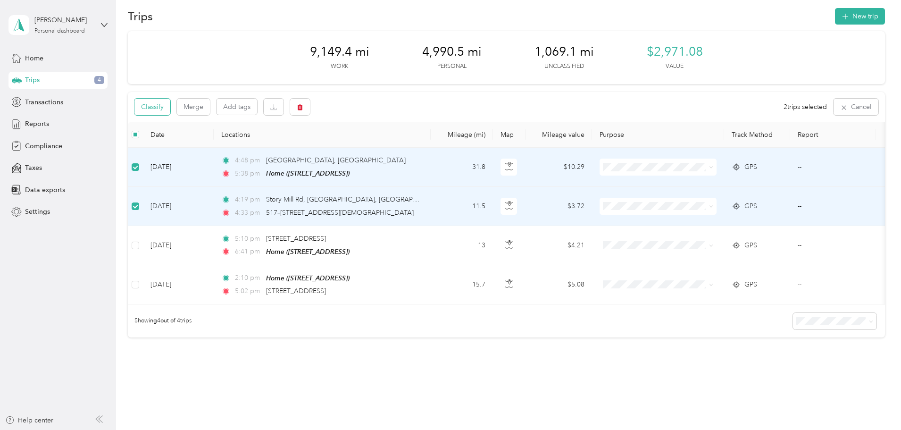
click at [170, 109] on button "Classify" at bounding box center [152, 107] width 36 height 17
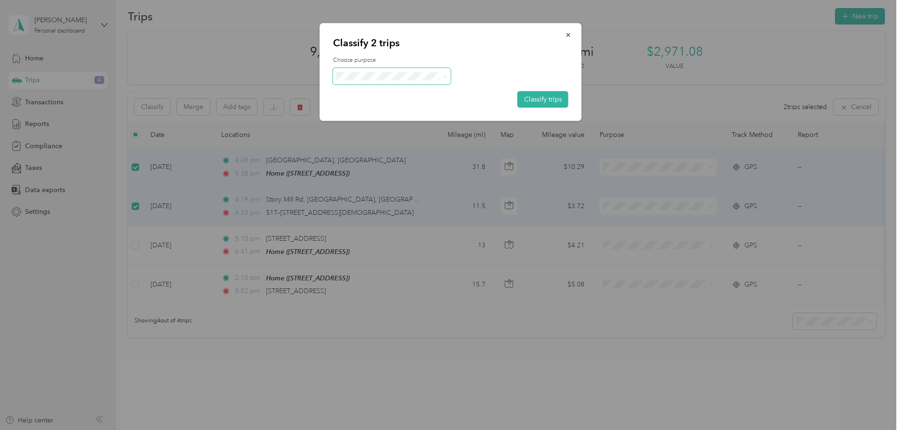
click at [421, 71] on span at bounding box center [392, 76] width 118 height 17
click at [377, 96] on li "[PERSON_NAME] Equipment" at bounding box center [394, 93] width 122 height 17
click at [535, 100] on button "Classify trips" at bounding box center [543, 99] width 51 height 17
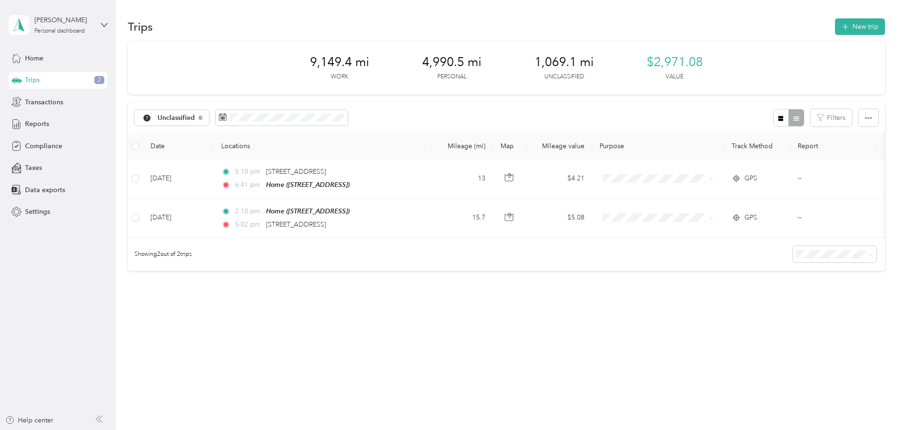
drag, startPoint x: 643, startPoint y: 322, endPoint x: 631, endPoint y: 319, distance: 11.6
click at [642, 321] on div "Trips New trip 9,149.4 mi Work 4,990.5 mi Personal 1,069.1 mi Unclassified $2,9…" at bounding box center [506, 177] width 781 height 355
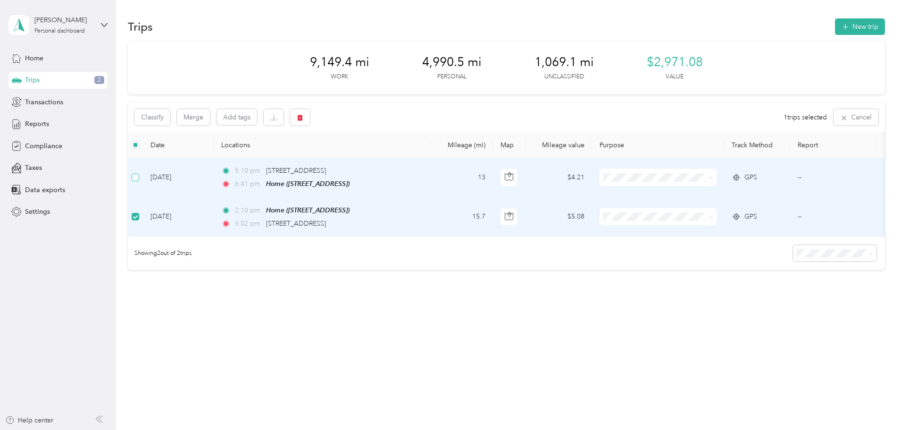
click at [139, 182] on label at bounding box center [136, 177] width 8 height 10
click at [170, 115] on button "Classify" at bounding box center [152, 117] width 36 height 17
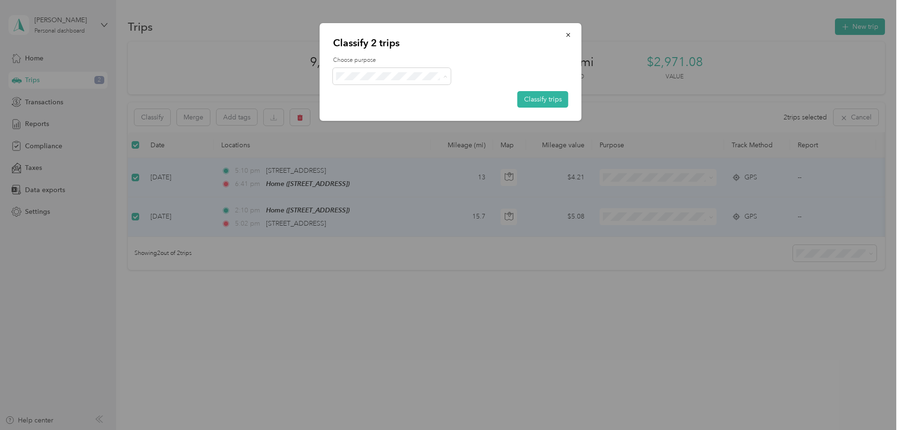
click at [360, 107] on span "Personal" at bounding box center [407, 110] width 103 height 10
click at [528, 96] on button "Classify trips" at bounding box center [543, 99] width 51 height 17
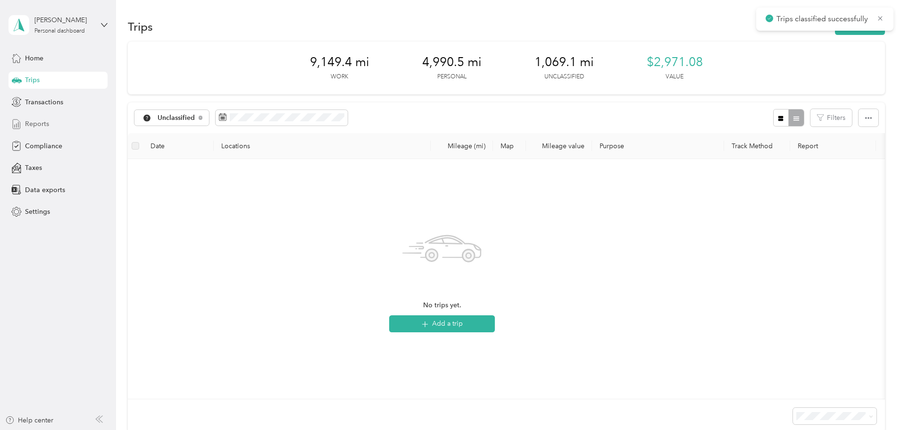
click at [48, 124] on span "Reports" at bounding box center [37, 124] width 24 height 10
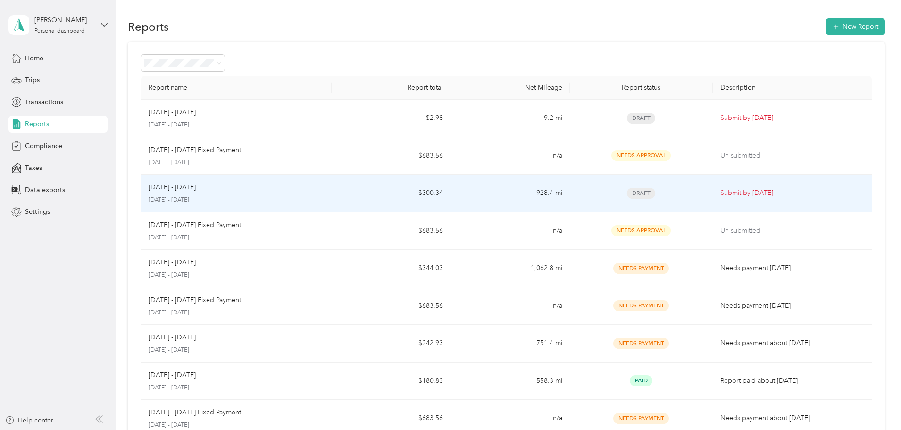
click at [324, 191] on div "[DATE] - [DATE]" at bounding box center [237, 187] width 176 height 10
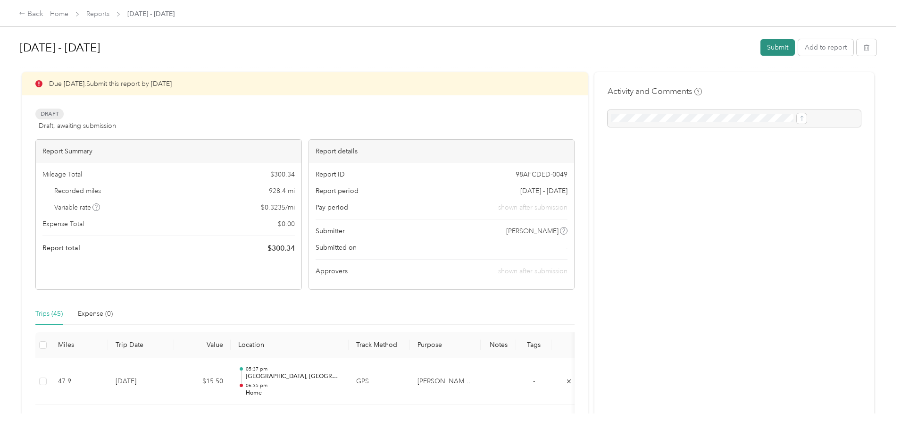
click at [761, 49] on button "Submit" at bounding box center [778, 47] width 34 height 17
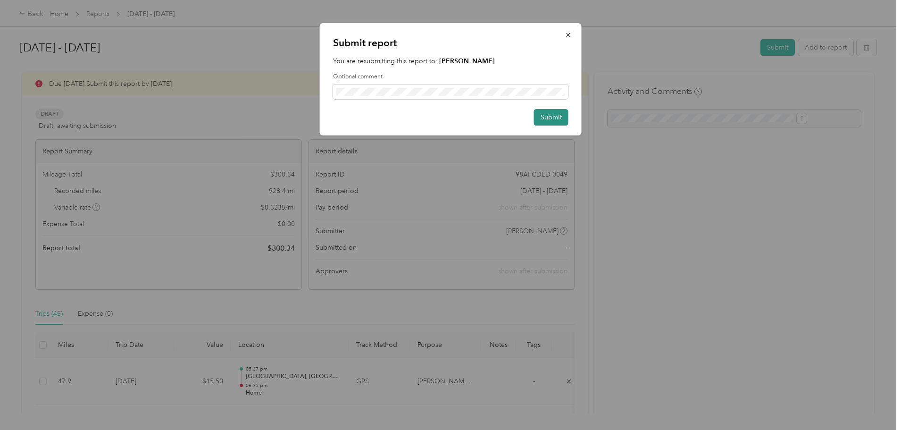
click at [559, 122] on button "Submit" at bounding box center [551, 117] width 34 height 17
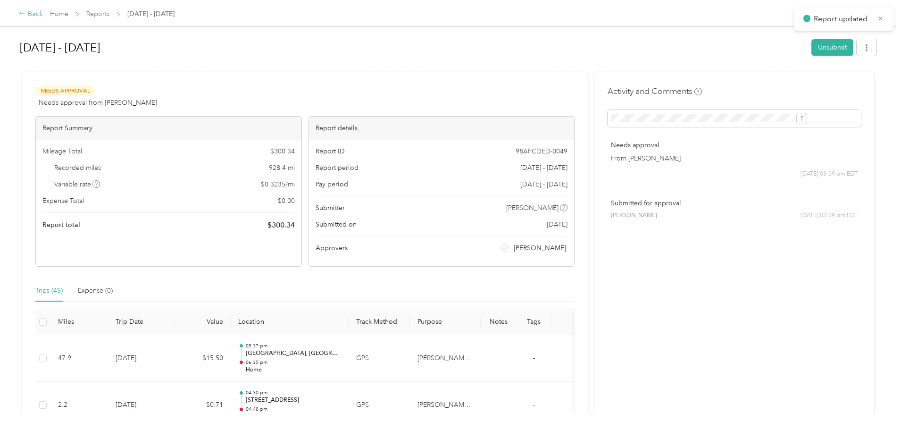
click at [43, 14] on div "Back" at bounding box center [31, 13] width 25 height 11
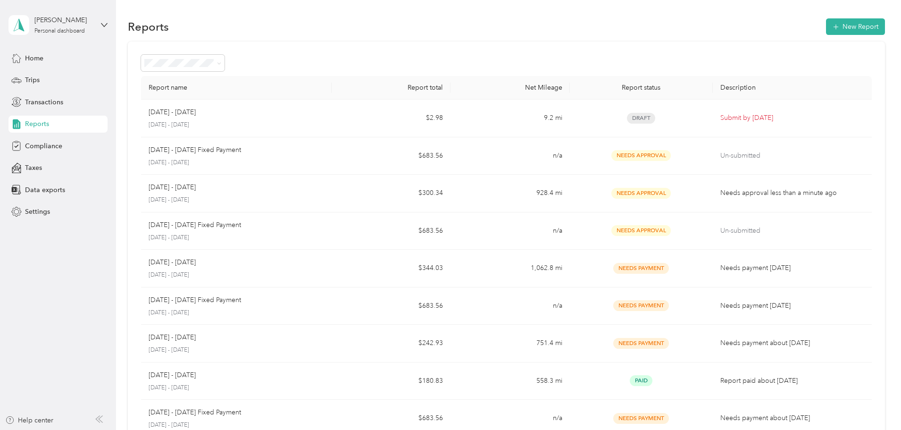
click at [58, 124] on div "Reports" at bounding box center [57, 124] width 99 height 17
